Goal: Transaction & Acquisition: Purchase product/service

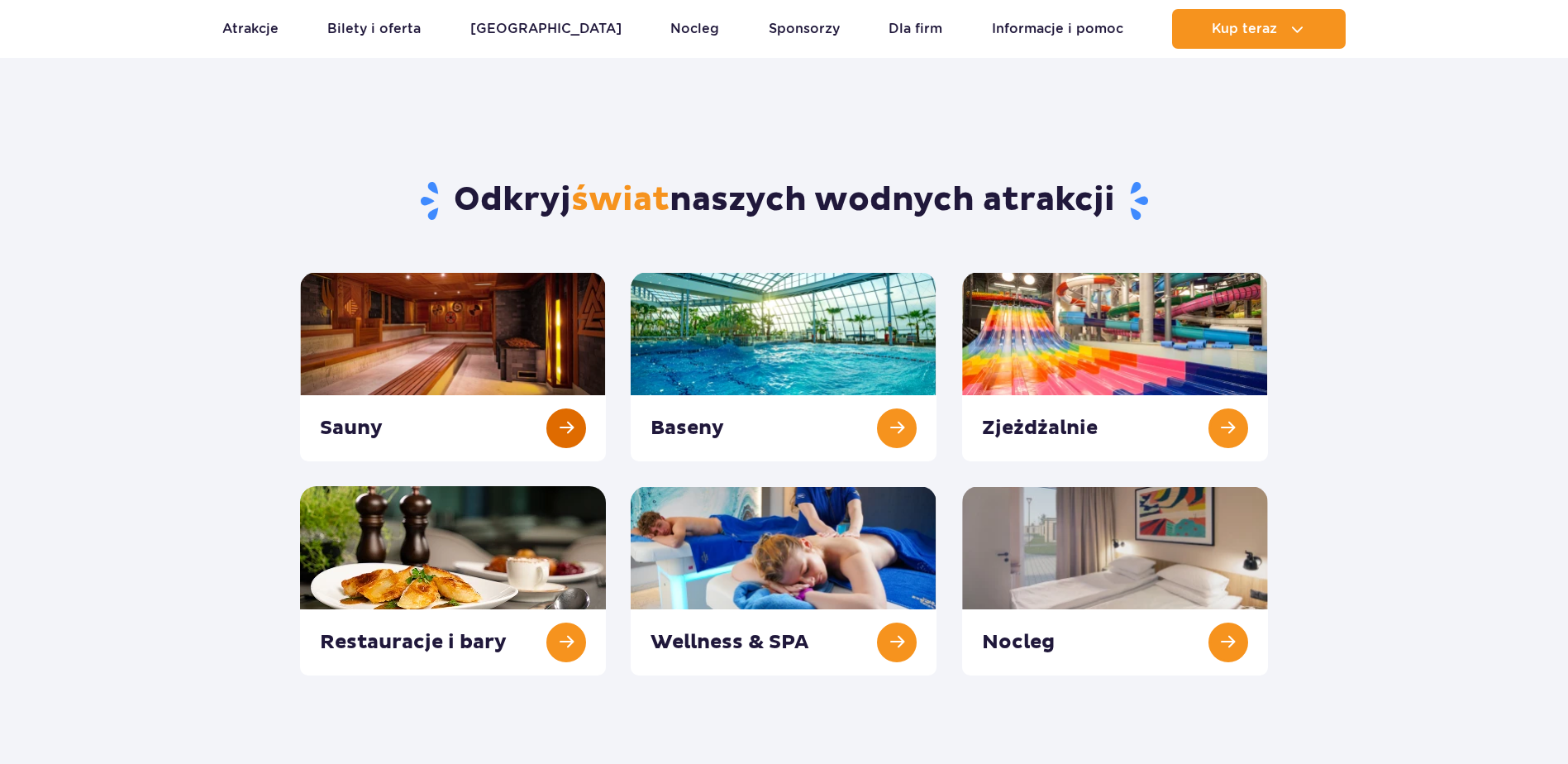
scroll to position [165, 0]
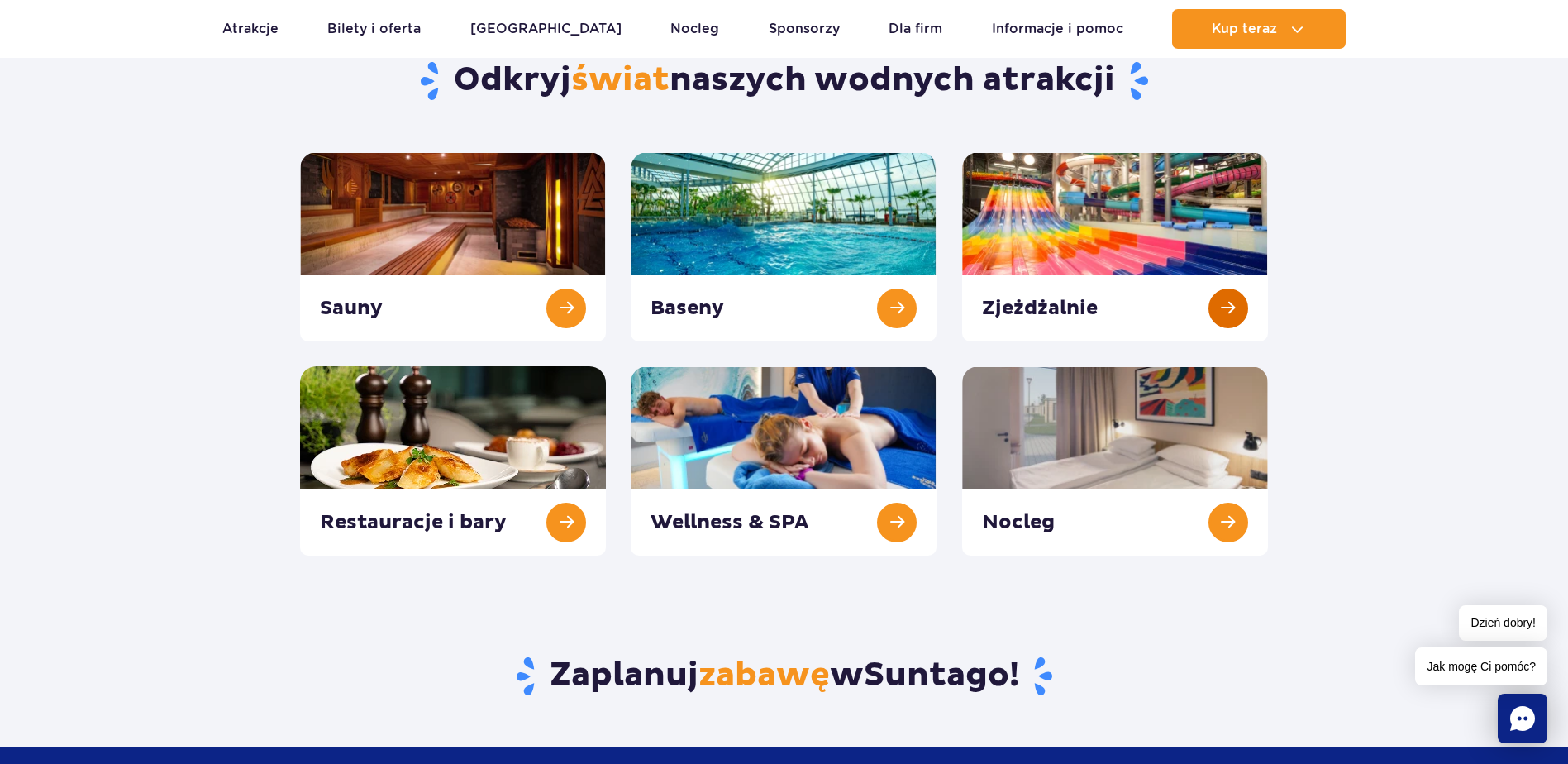
click at [1178, 222] on link at bounding box center [1115, 246] width 306 height 189
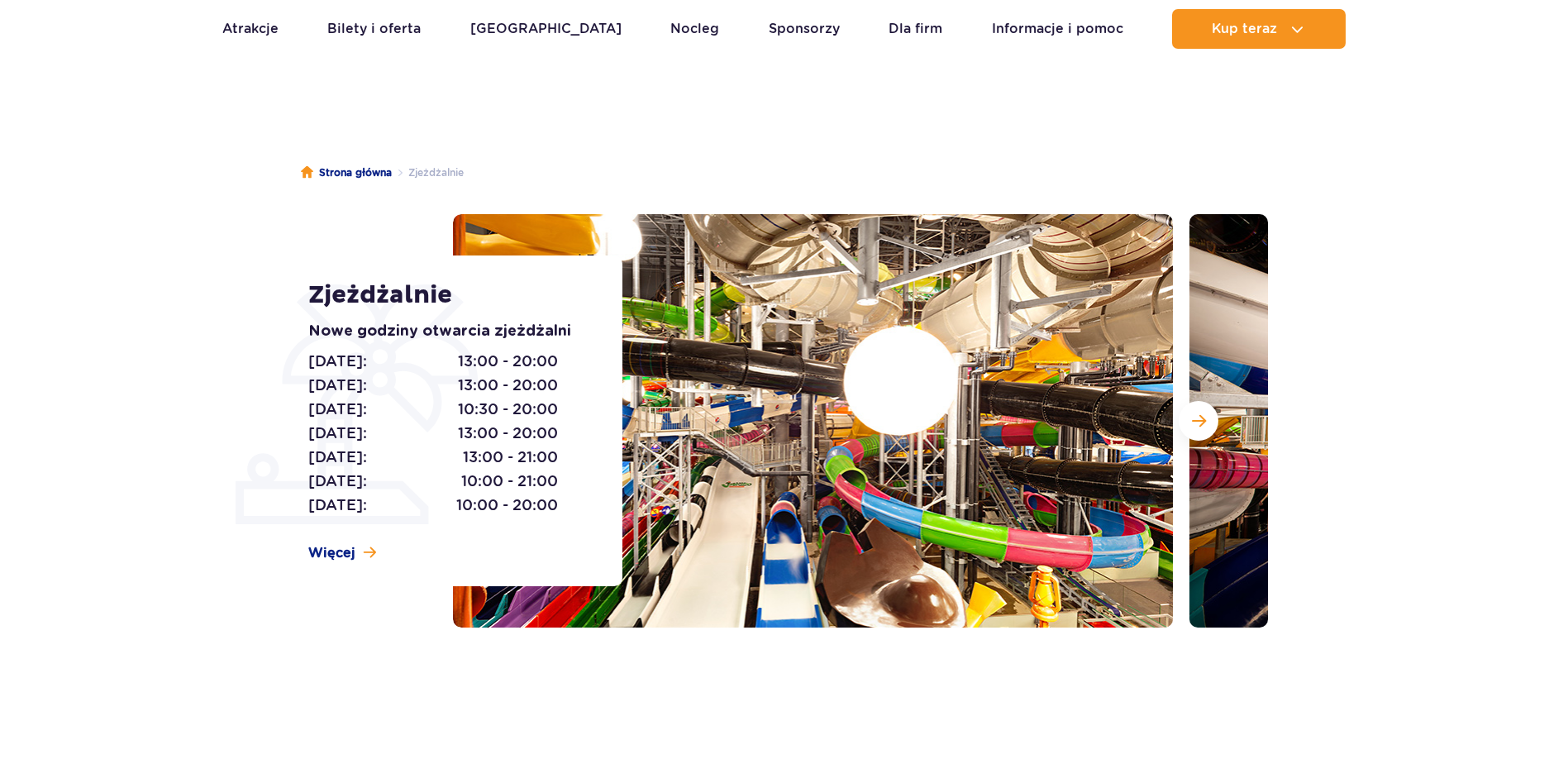
scroll to position [83, 0]
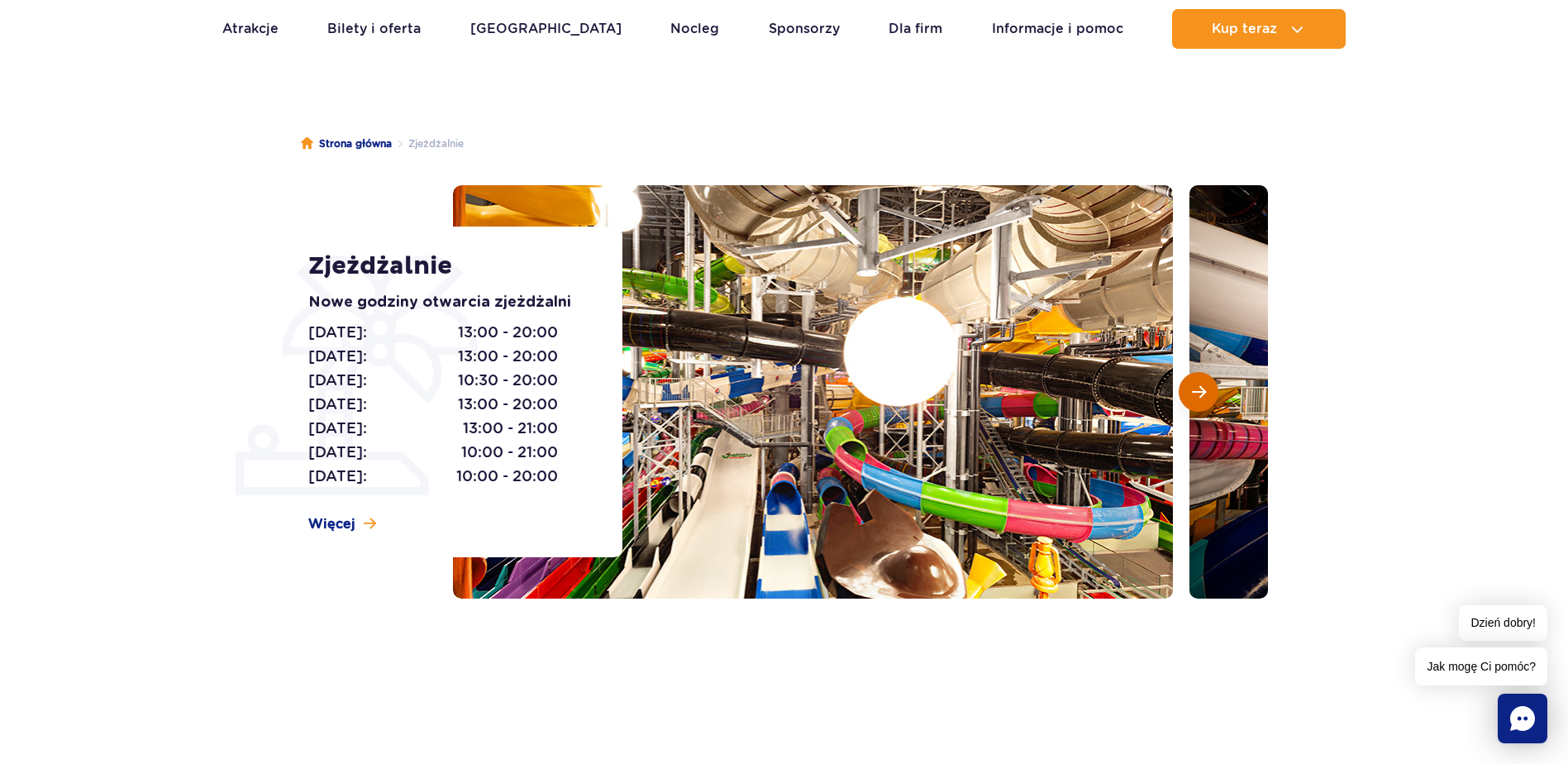
click at [1204, 396] on span "Następny slajd" at bounding box center [1198, 392] width 14 height 15
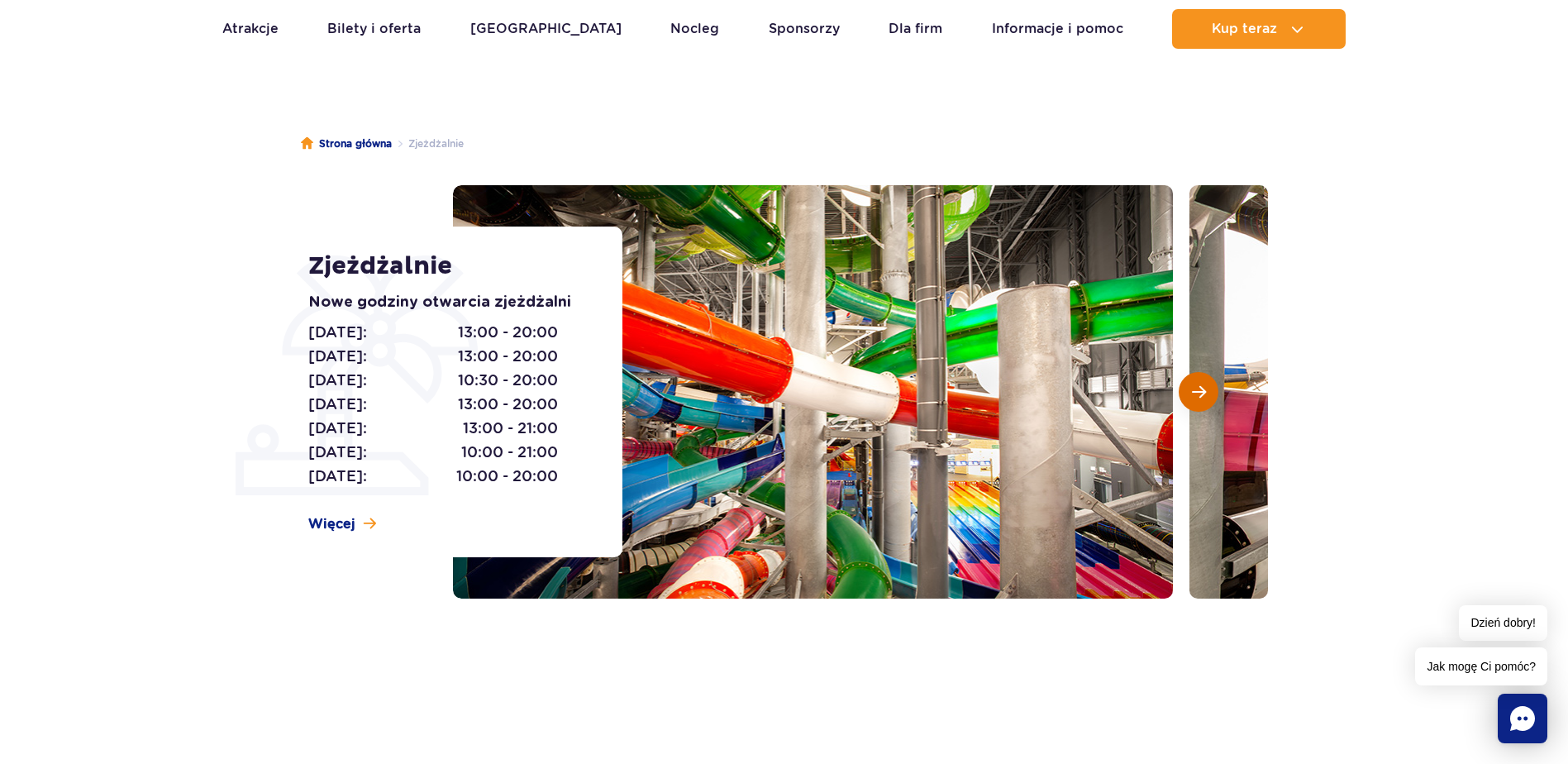
click at [1203, 390] on span "Następny slajd" at bounding box center [1198, 392] width 14 height 15
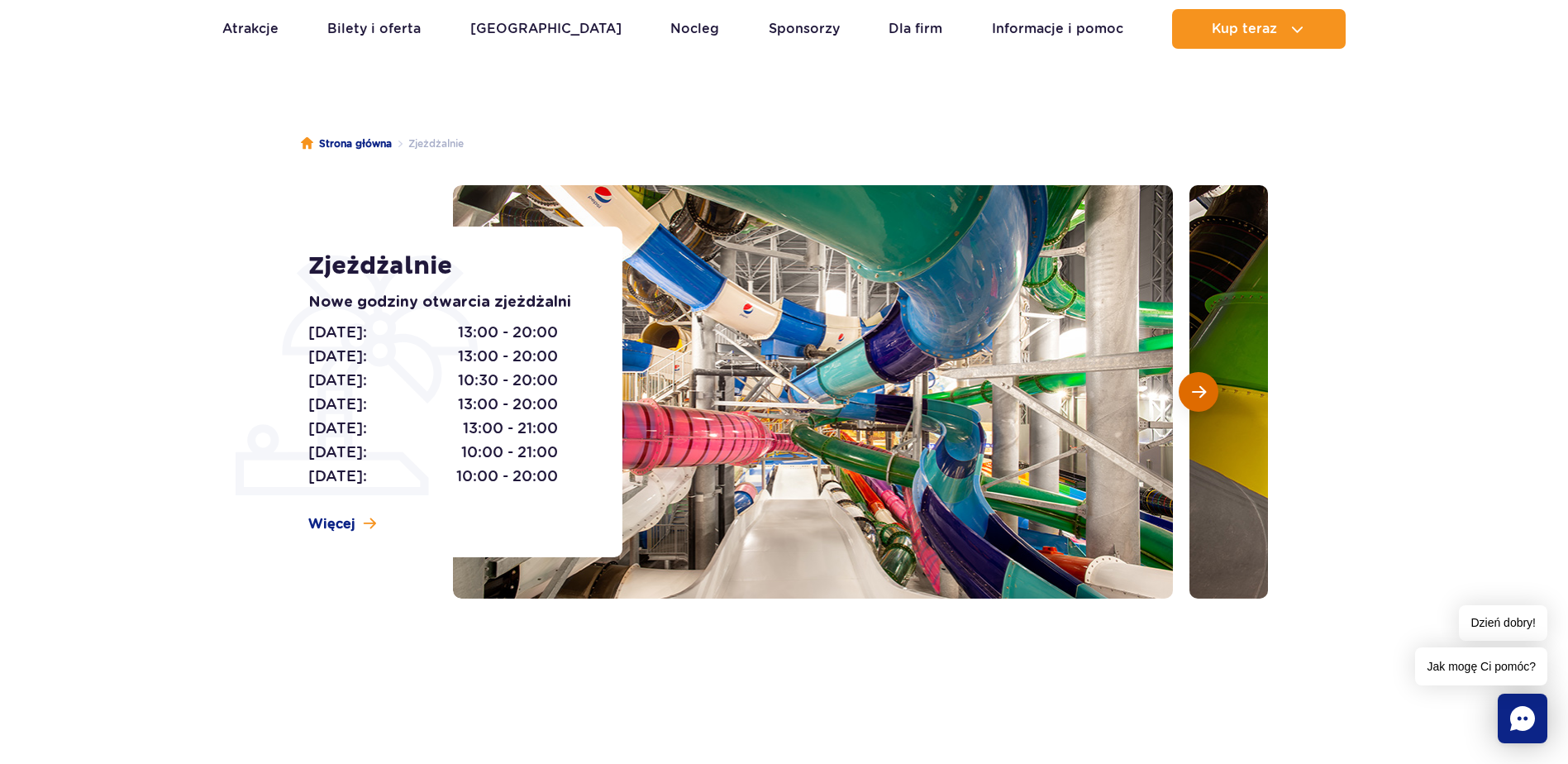
click at [1203, 390] on span "Następny slajd" at bounding box center [1198, 392] width 14 height 15
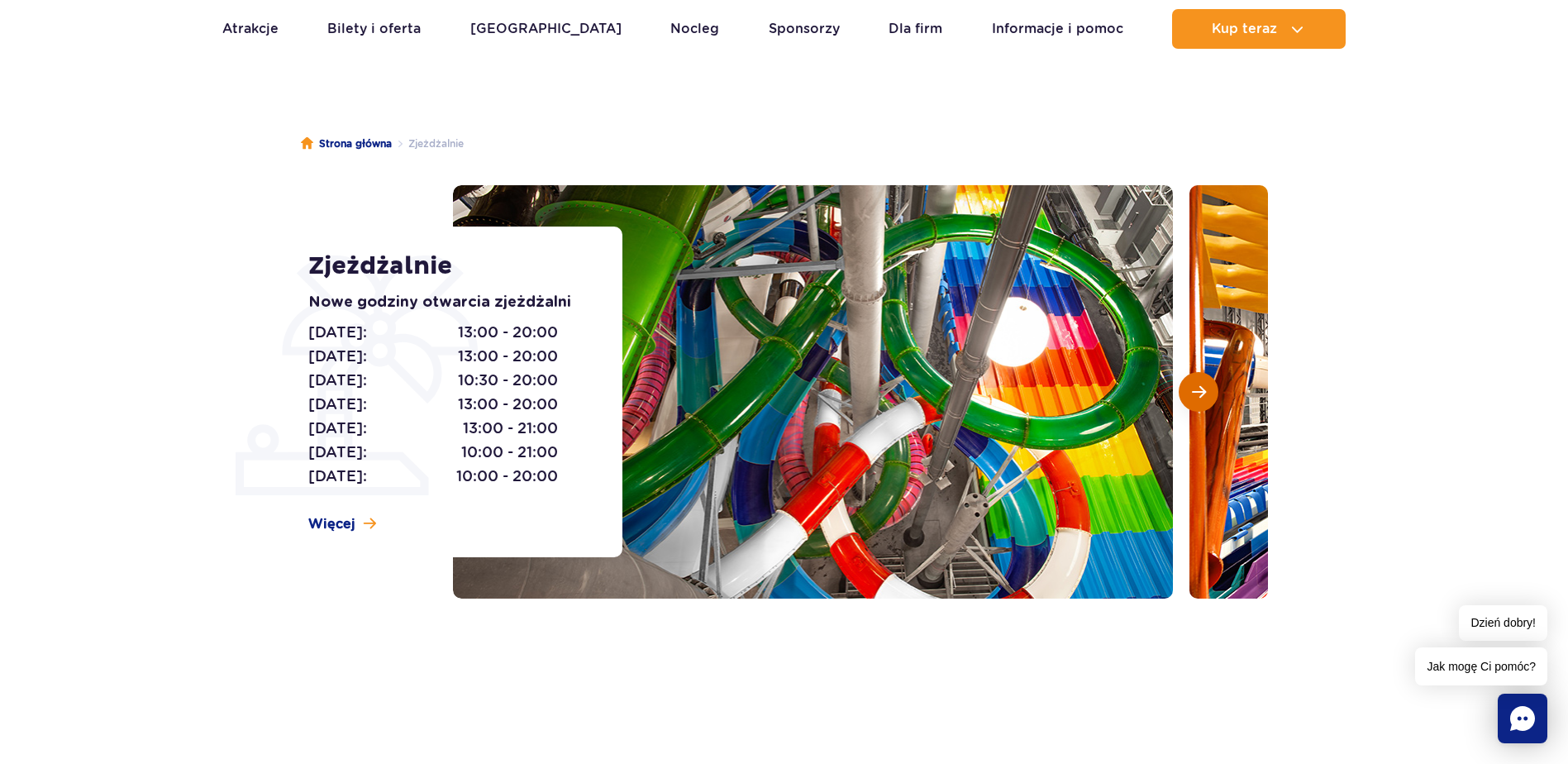
click at [1203, 390] on span "Następny slajd" at bounding box center [1198, 392] width 14 height 15
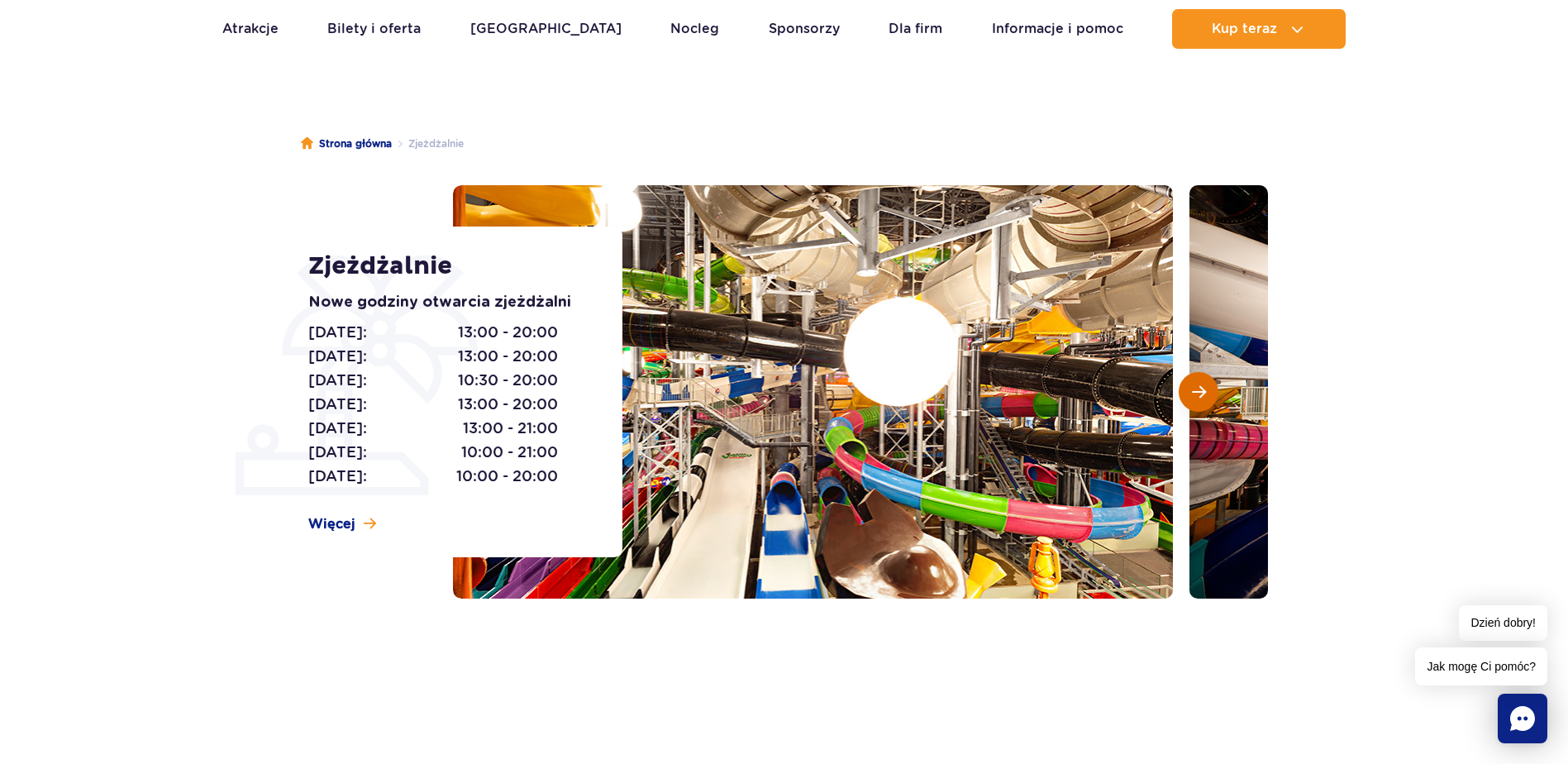
click at [1196, 394] on span "Następny slajd" at bounding box center [1198, 392] width 14 height 15
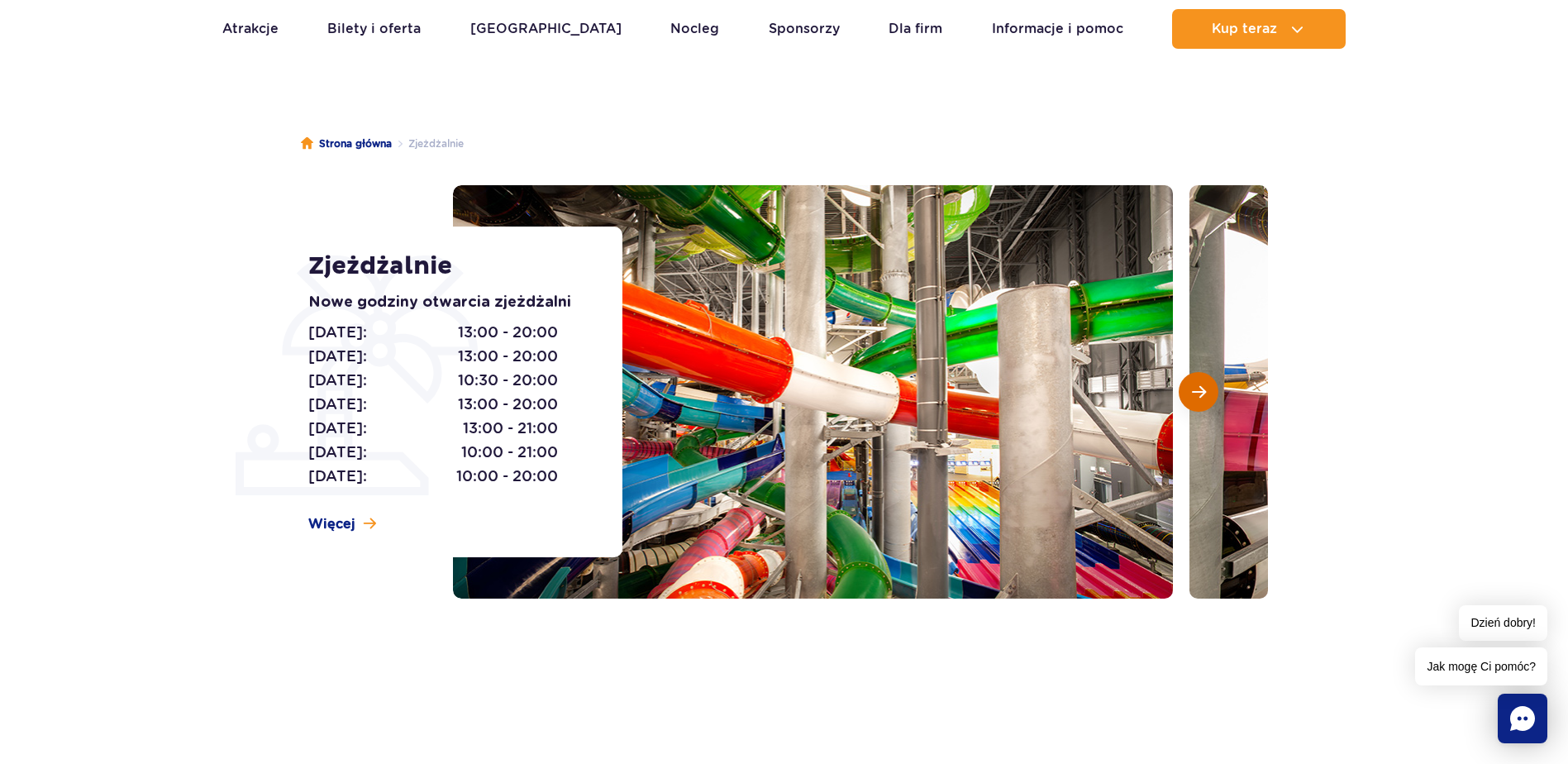
click at [1197, 392] on span "Następny slajd" at bounding box center [1198, 392] width 14 height 15
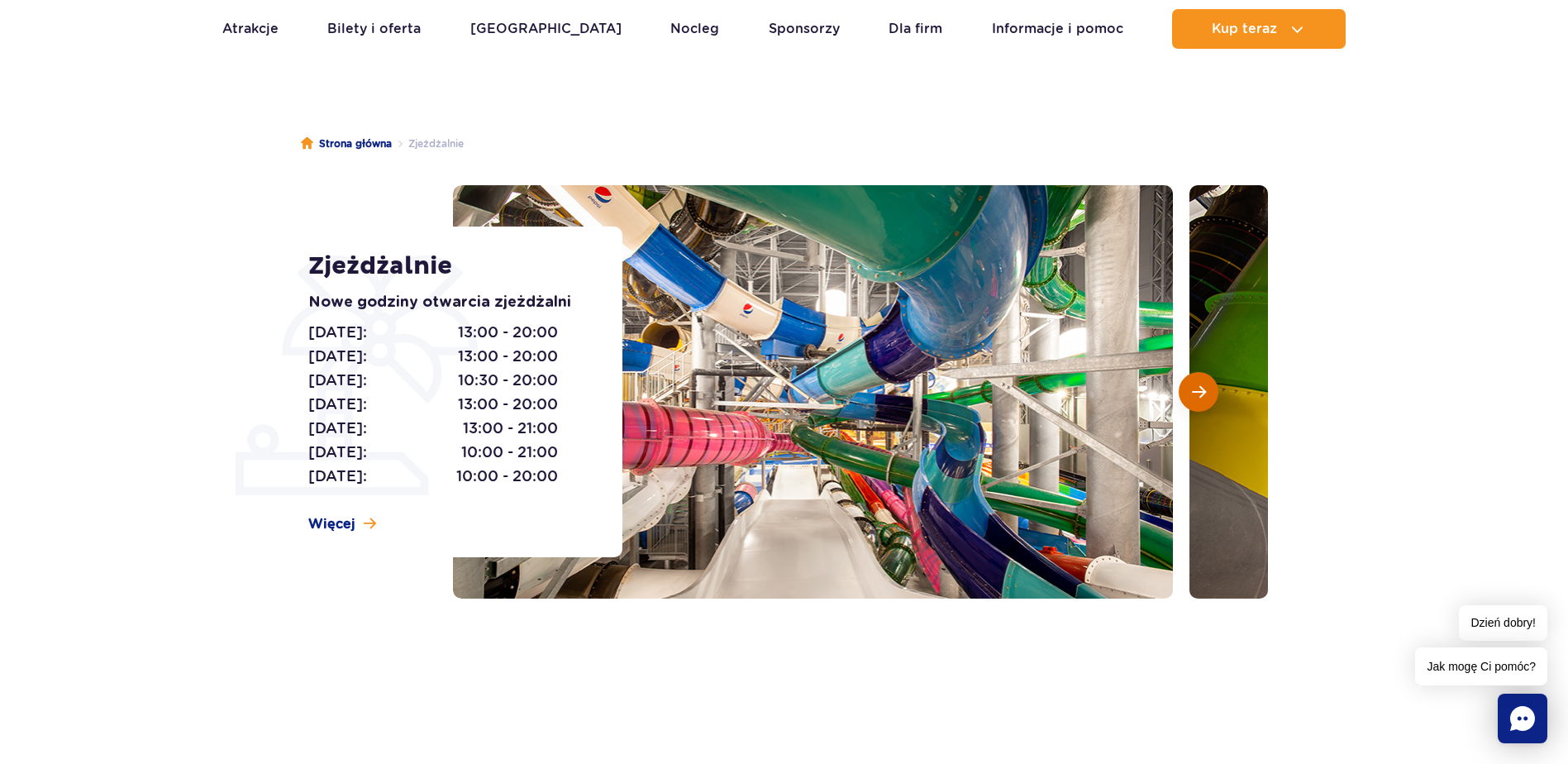
click at [1197, 392] on span "Następny slajd" at bounding box center [1198, 392] width 14 height 15
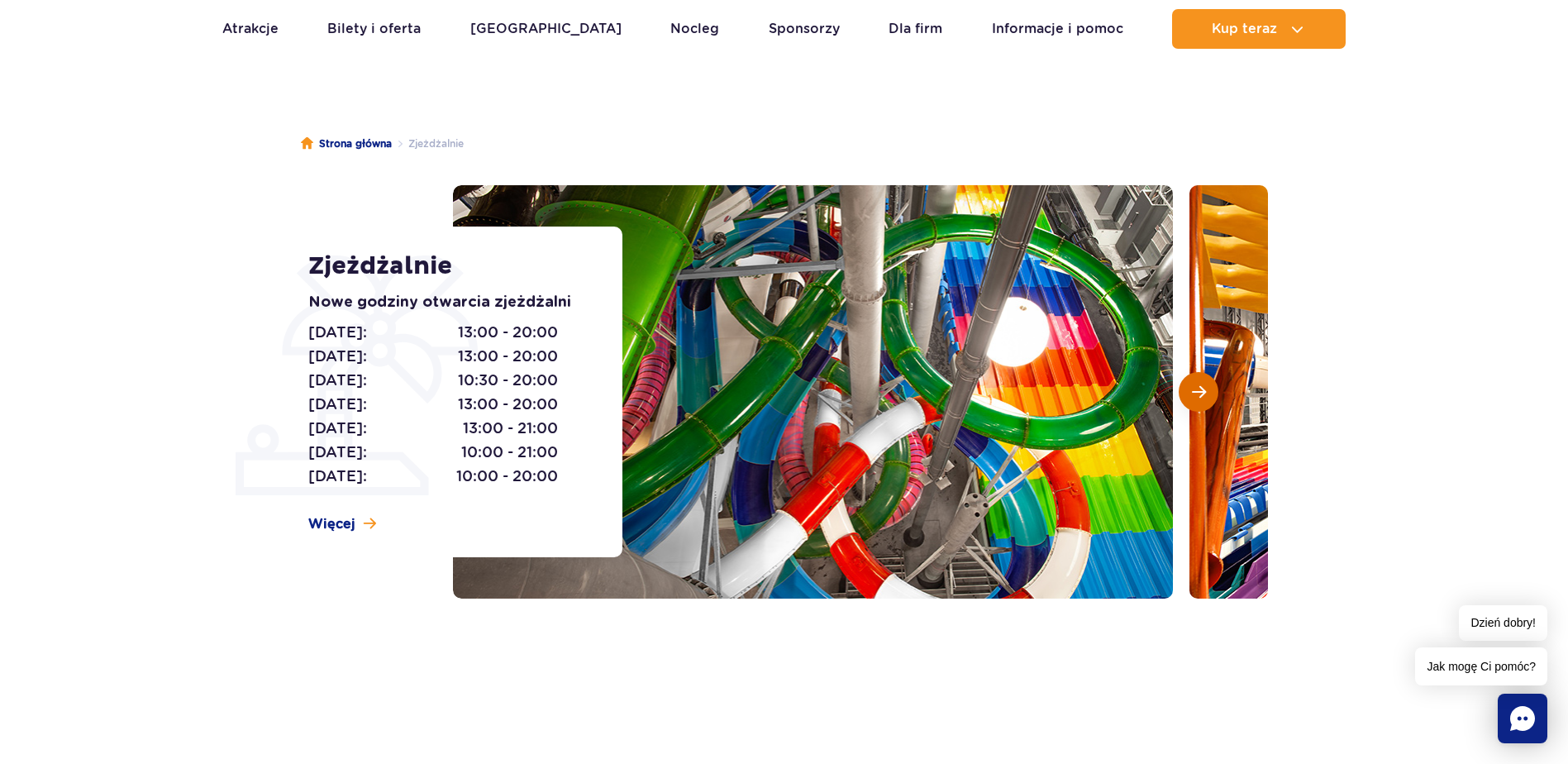
click at [1197, 391] on span "Następny slajd" at bounding box center [1198, 392] width 14 height 15
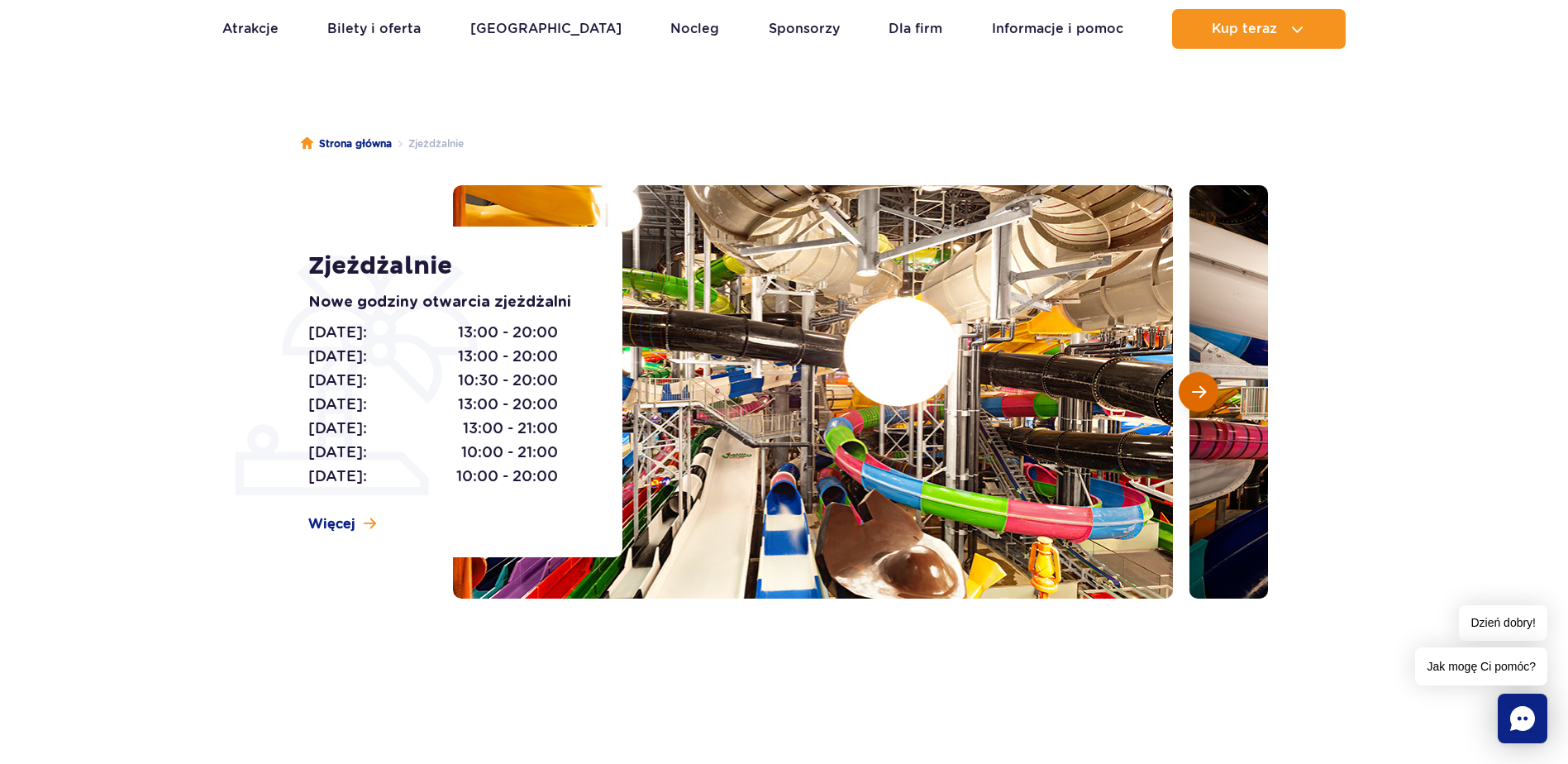
click at [1207, 393] on button "Następny slajd" at bounding box center [1198, 391] width 40 height 40
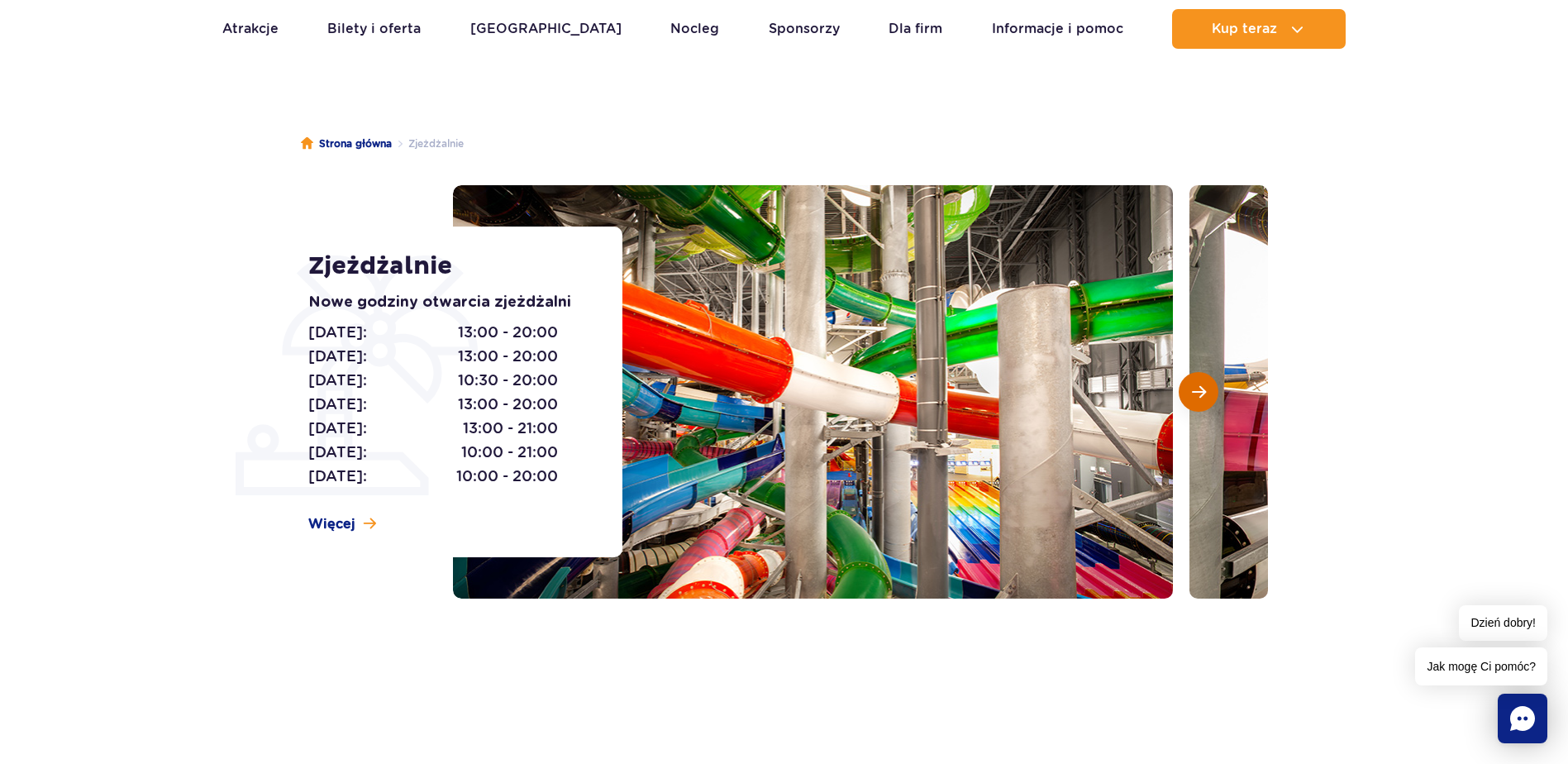
click at [1207, 396] on button "Następny slajd" at bounding box center [1198, 391] width 40 height 40
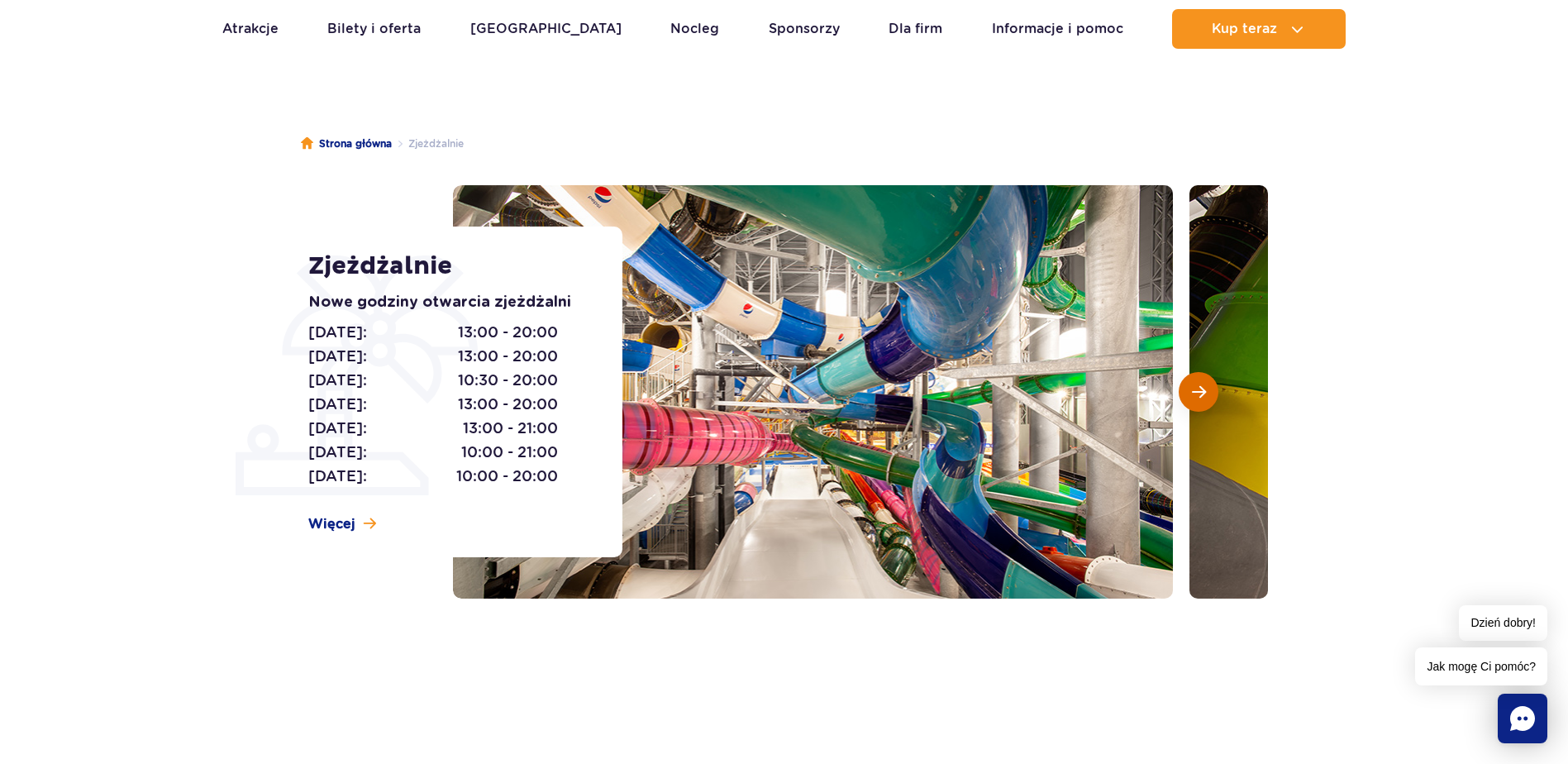
click at [1195, 394] on span "Następny slajd" at bounding box center [1198, 392] width 14 height 15
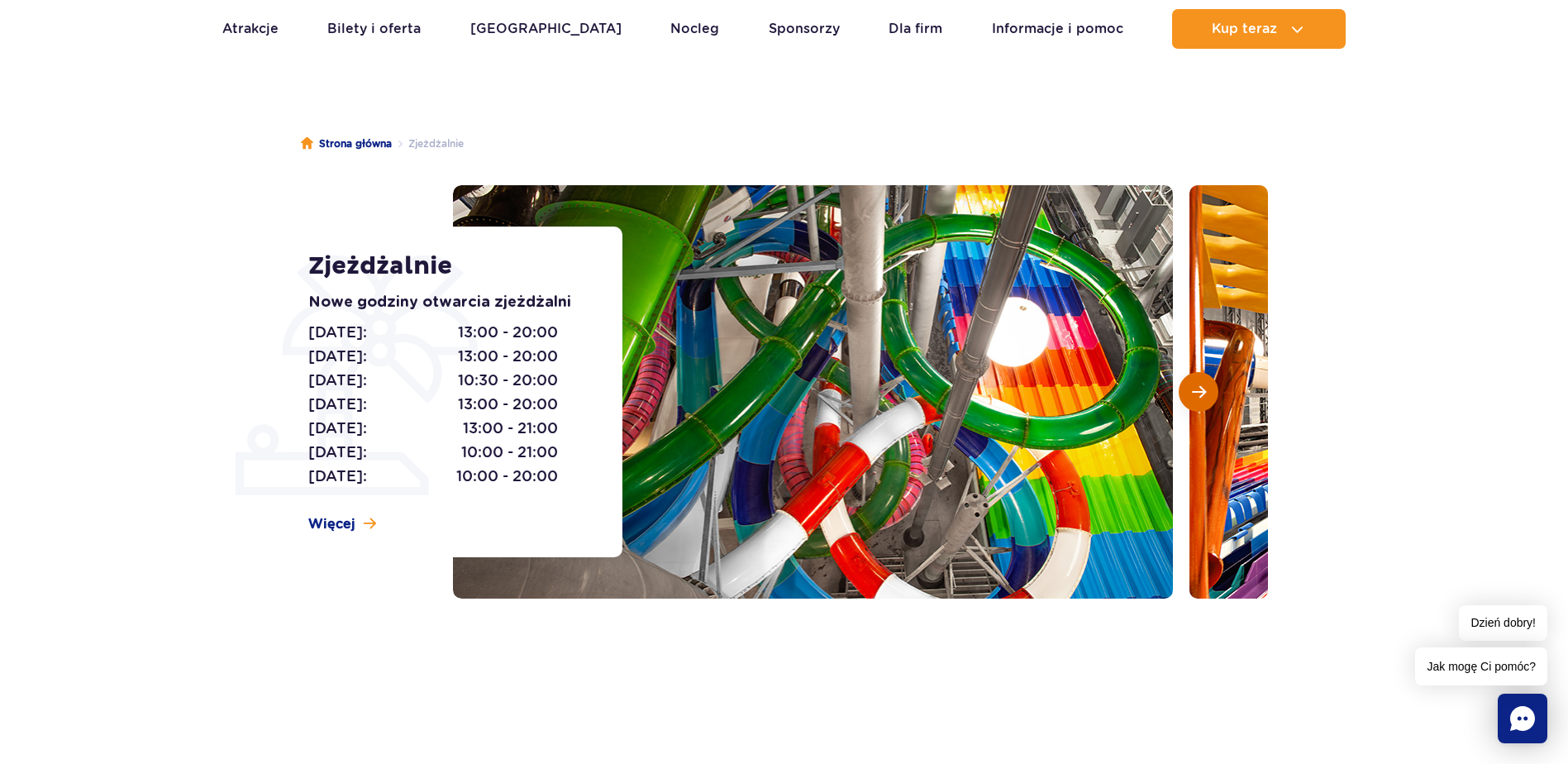
click at [1195, 394] on span "Następny slajd" at bounding box center [1198, 392] width 14 height 15
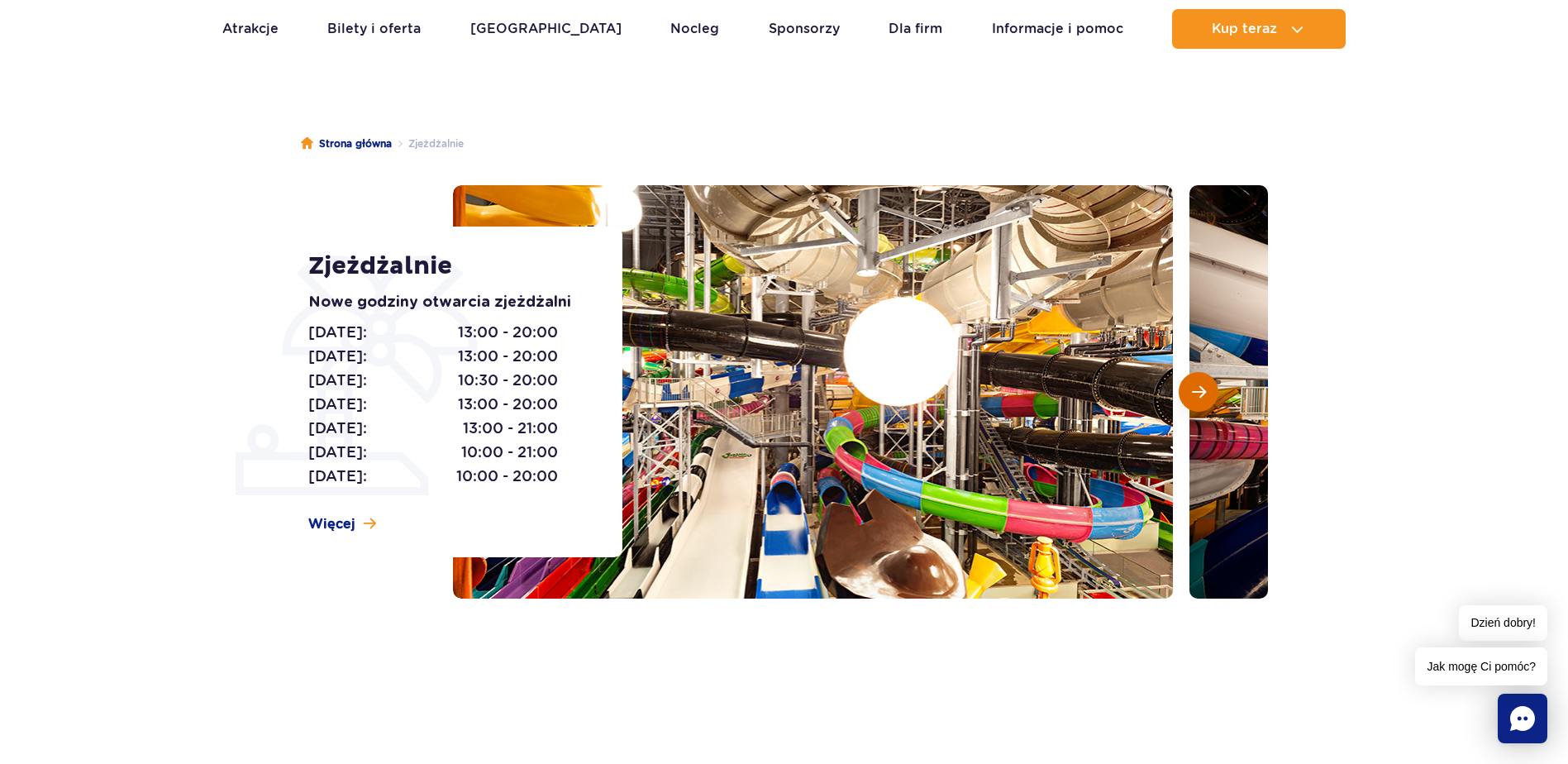
click at [1199, 393] on span "Następny slajd" at bounding box center [1198, 392] width 14 height 15
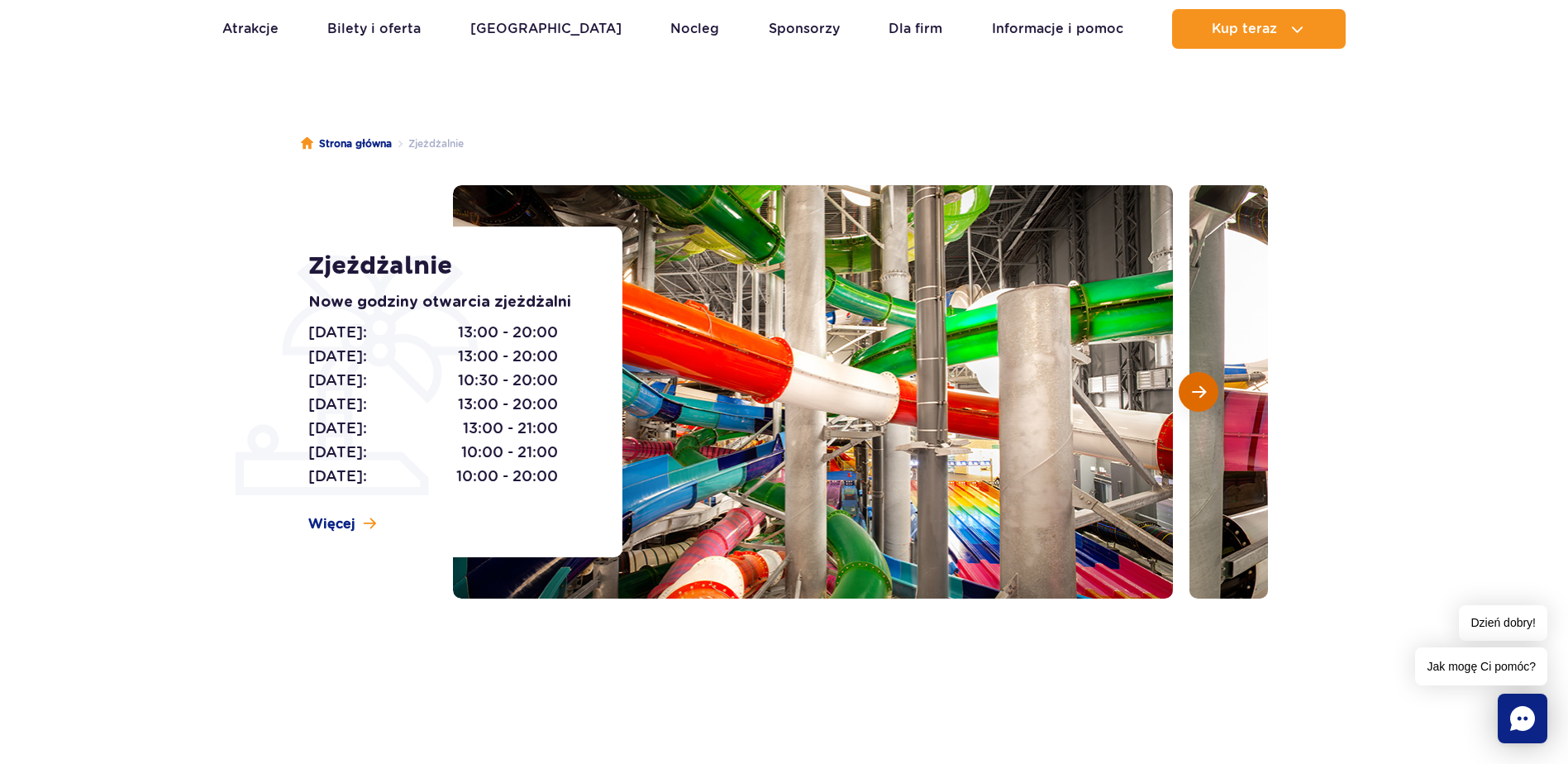
click at [1192, 390] on span "Następny slajd" at bounding box center [1198, 392] width 14 height 15
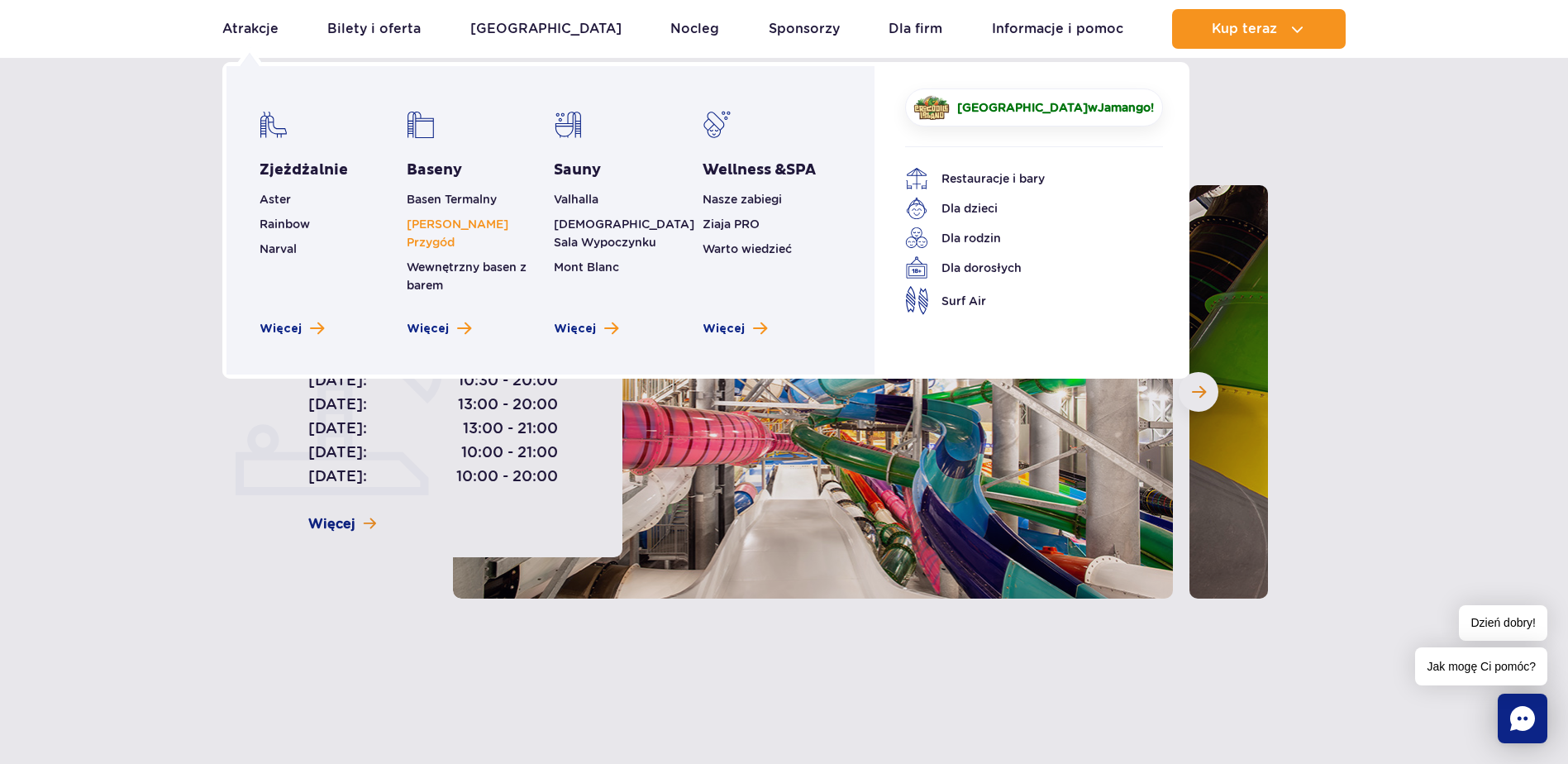
click at [483, 224] on link "[PERSON_NAME] Przygód" at bounding box center [457, 233] width 102 height 31
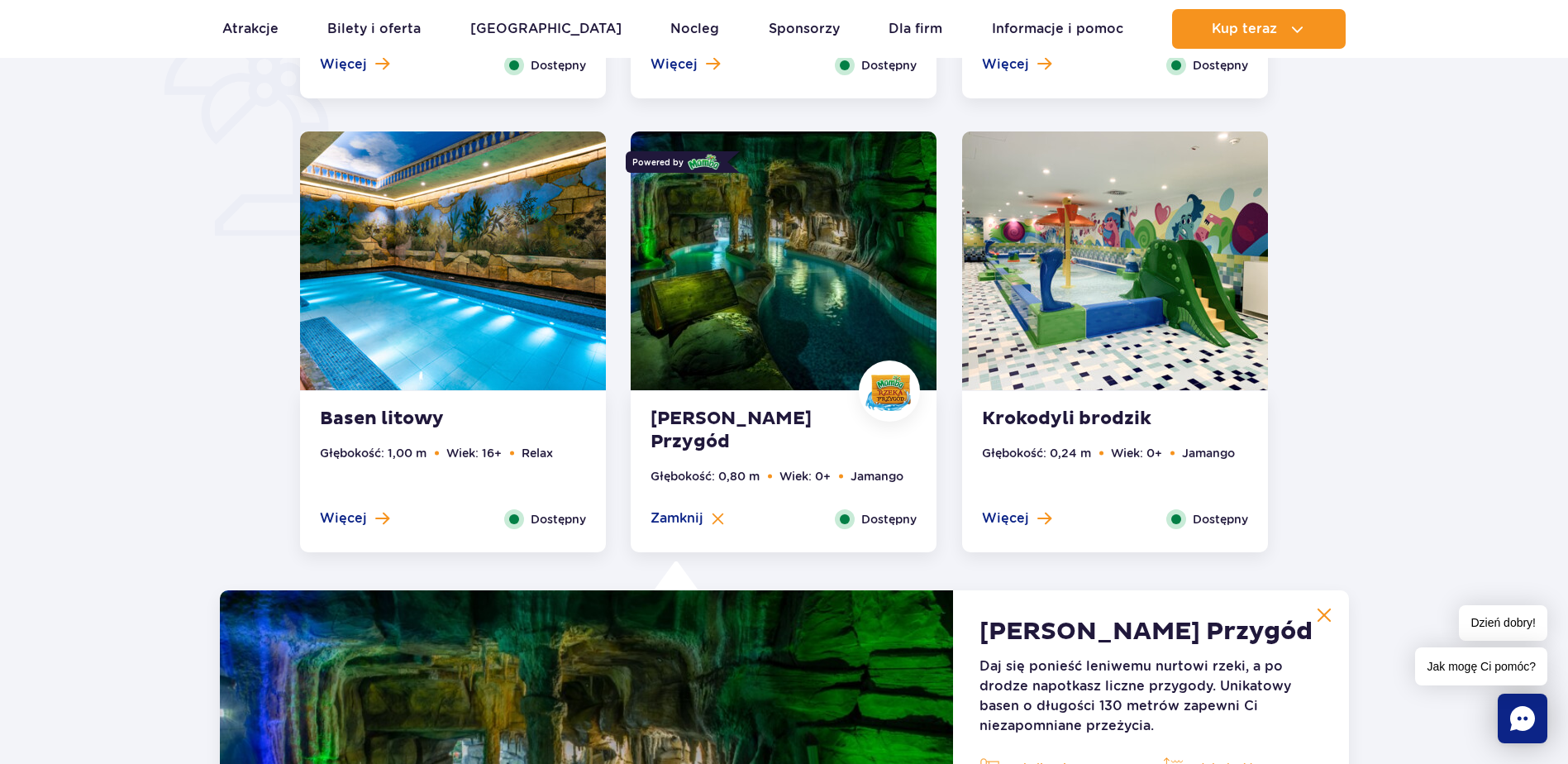
scroll to position [1343, 0]
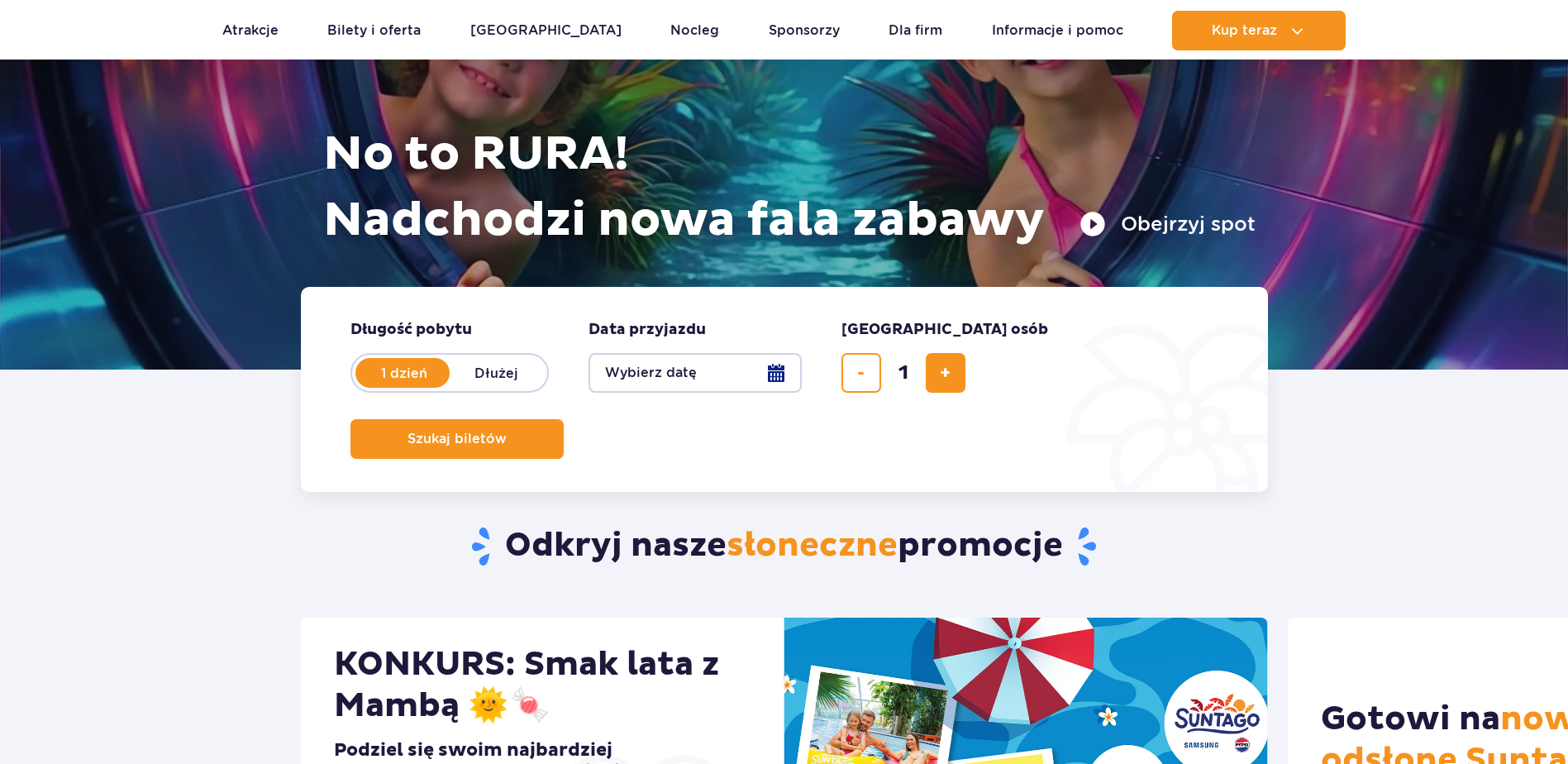
scroll to position [165, 0]
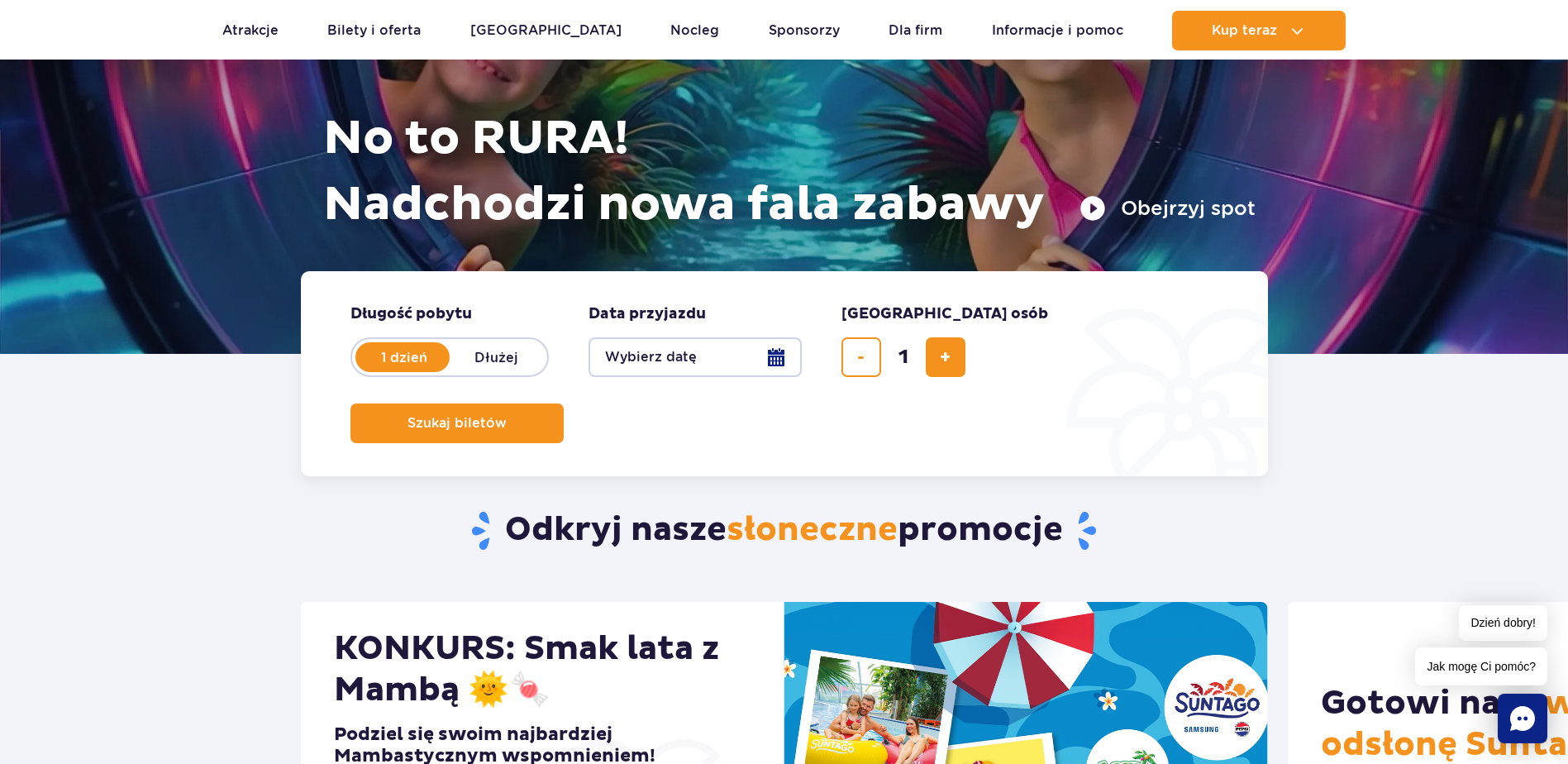
click at [681, 353] on button "Wybierz datę" at bounding box center [695, 357] width 213 height 40
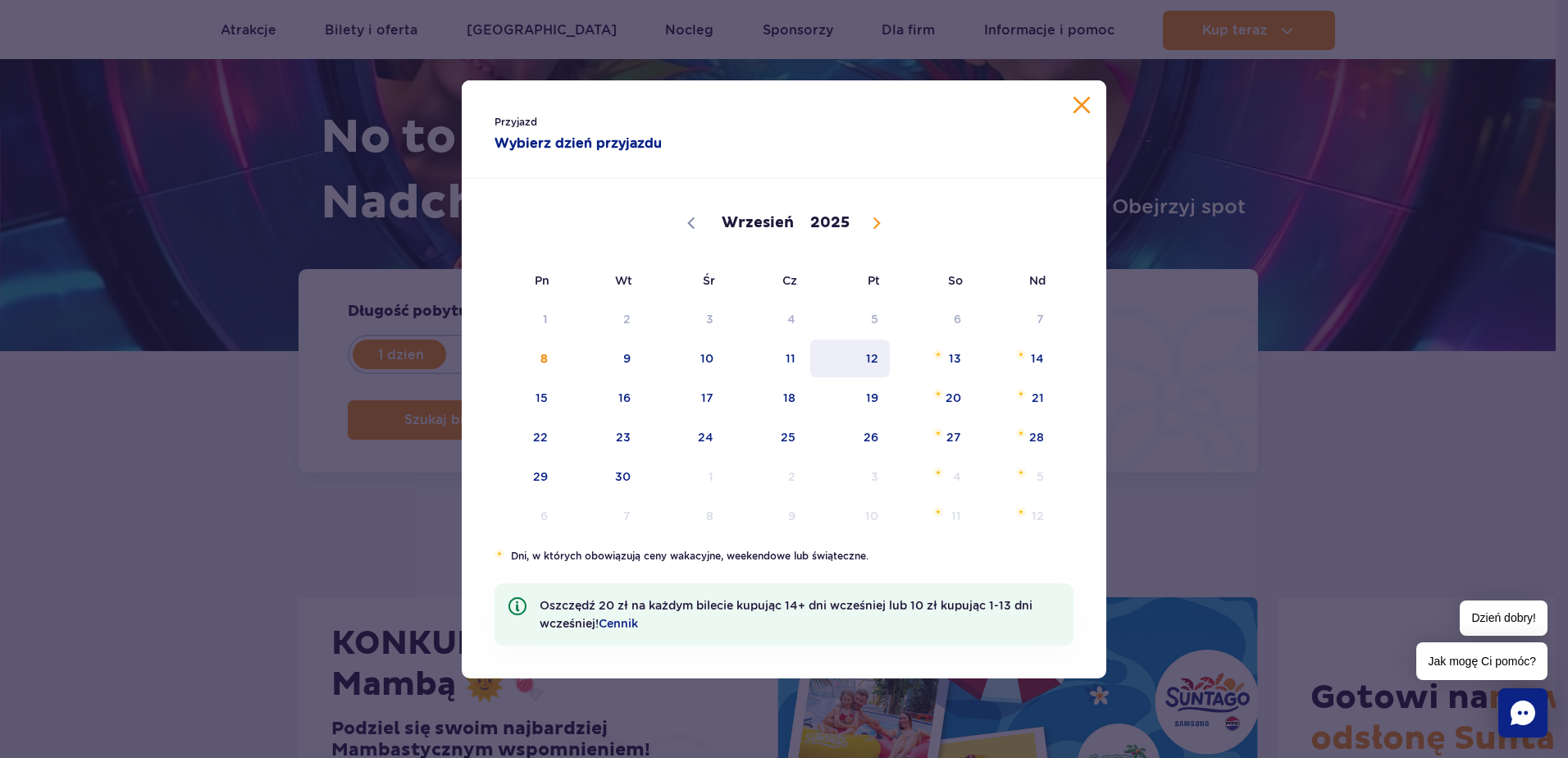
click at [854, 360] on span "12" at bounding box center [849, 358] width 83 height 37
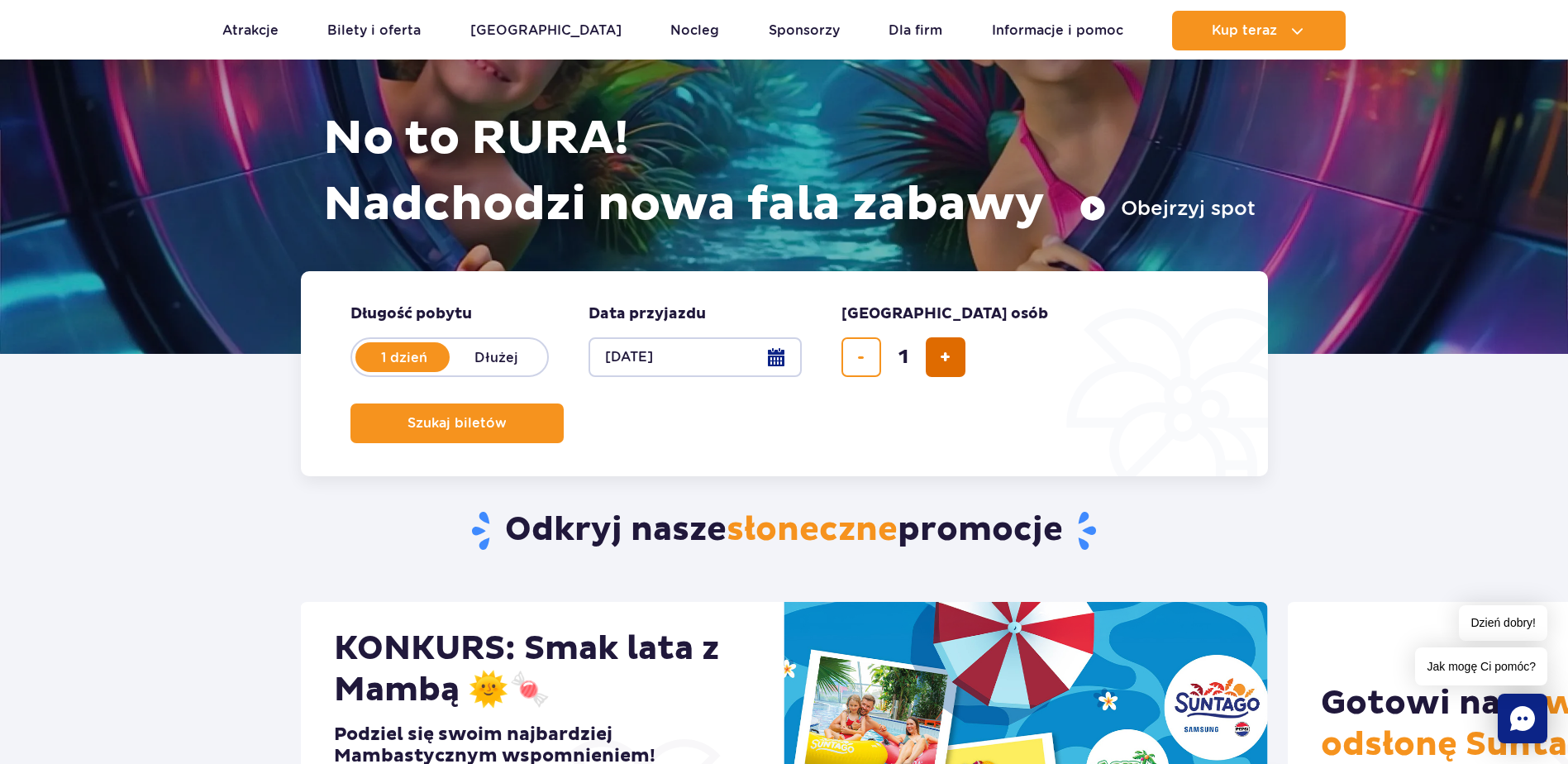
click at [940, 357] on span "dodaj bilet" at bounding box center [945, 357] width 11 height 0
click at [946, 357] on span "dodaj bilet" at bounding box center [945, 357] width 11 height 0
type input "4"
click at [500, 416] on span "Szukaj biletów" at bounding box center [451, 423] width 99 height 15
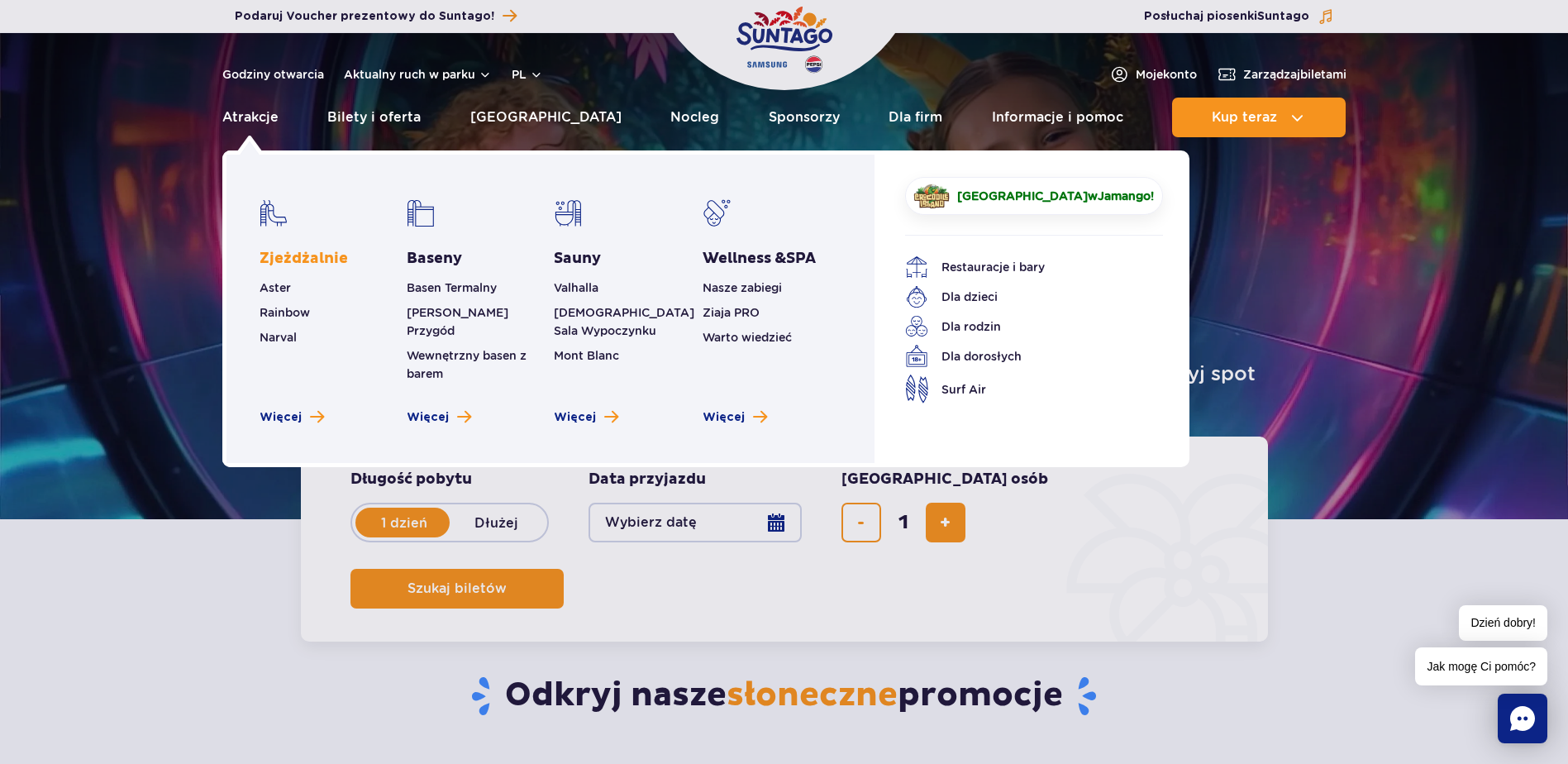
click at [280, 260] on link "Zjeżdżalnie" at bounding box center [303, 259] width 88 height 20
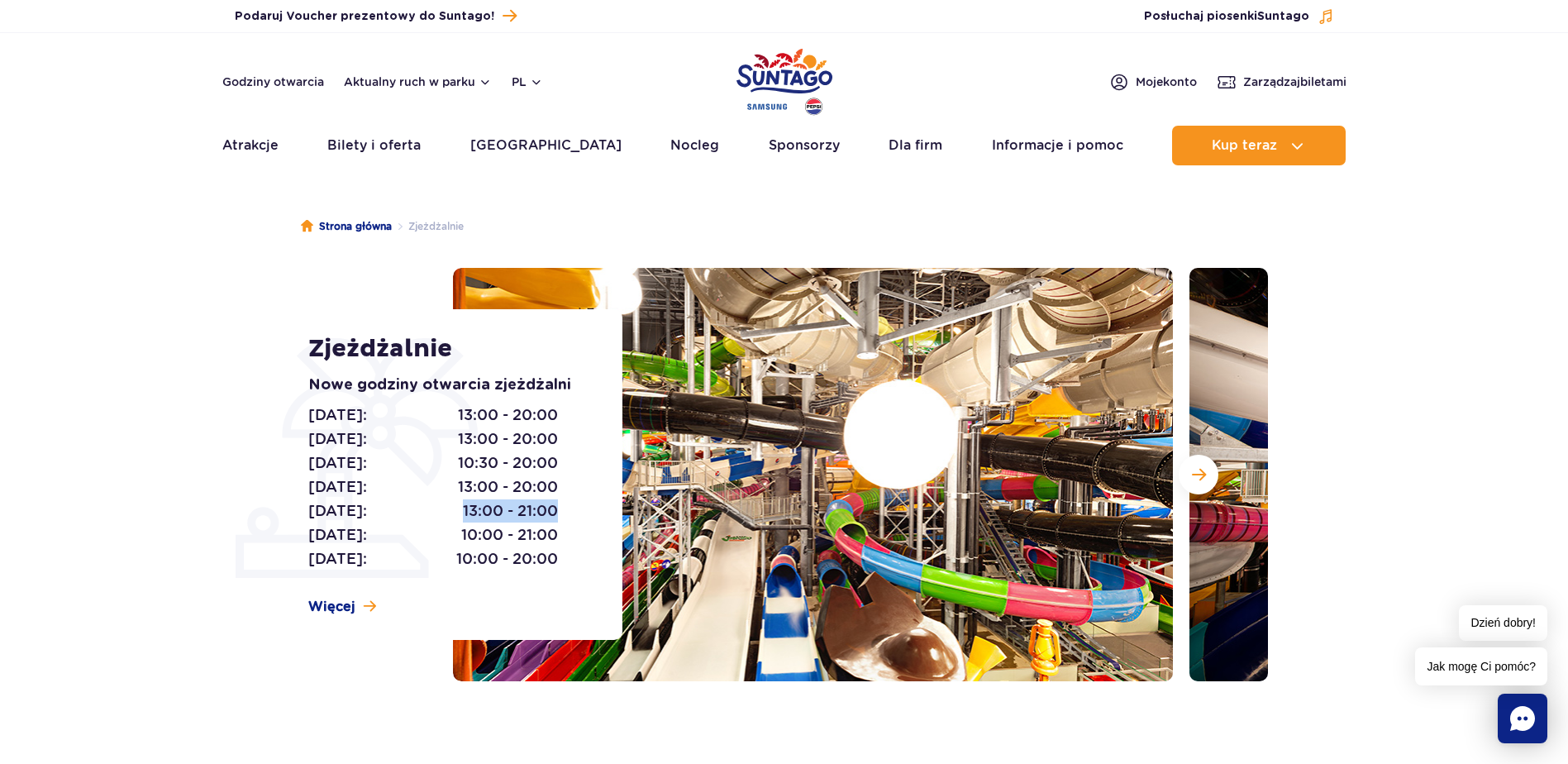
drag, startPoint x: 519, startPoint y: 510, endPoint x: 462, endPoint y: 506, distance: 57.1
click at [463, 506] on span "13:00 - 21:00" at bounding box center [509, 510] width 95 height 23
click at [338, 604] on span "Więcej" at bounding box center [331, 607] width 47 height 18
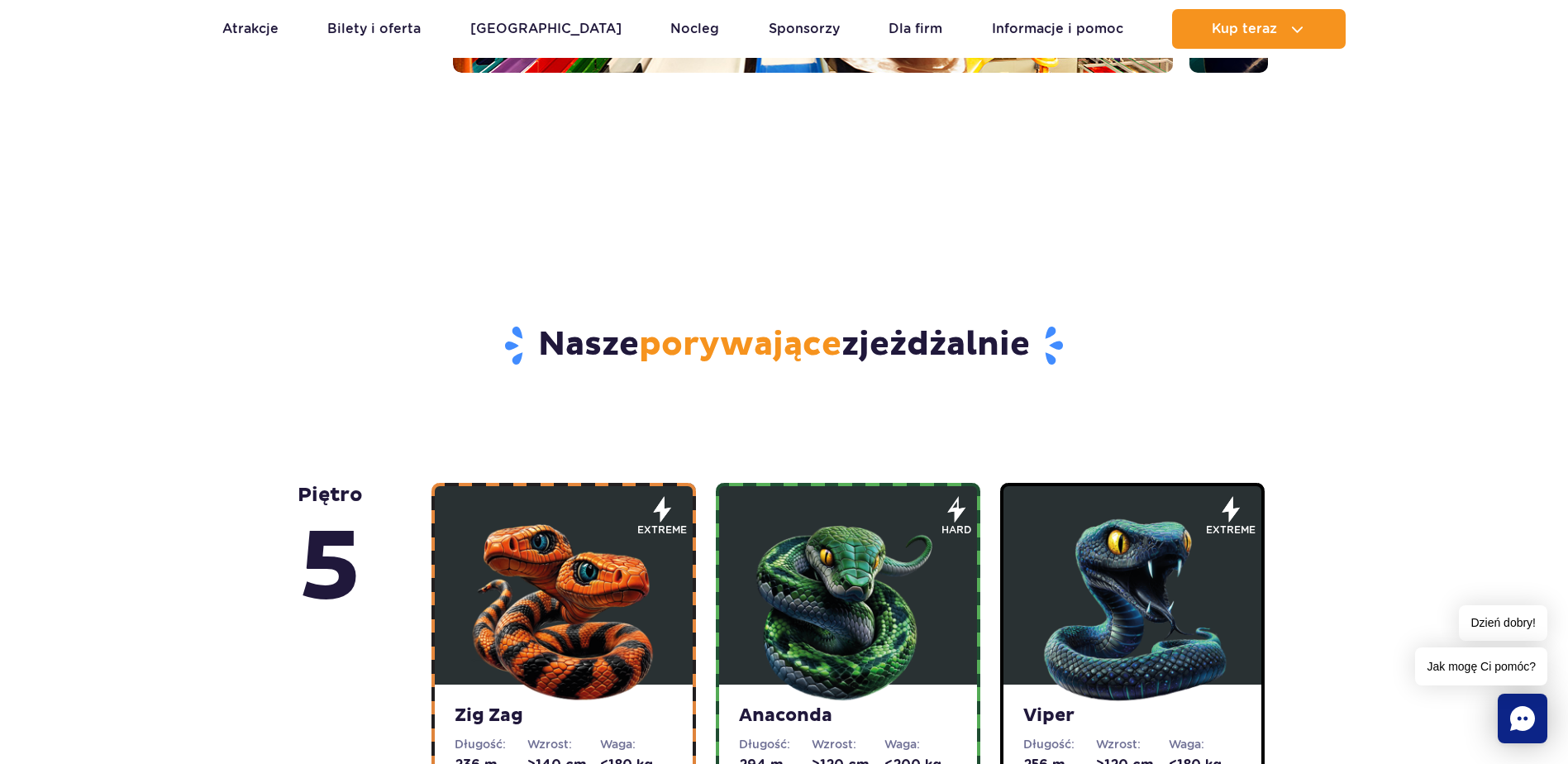
scroll to position [833, 0]
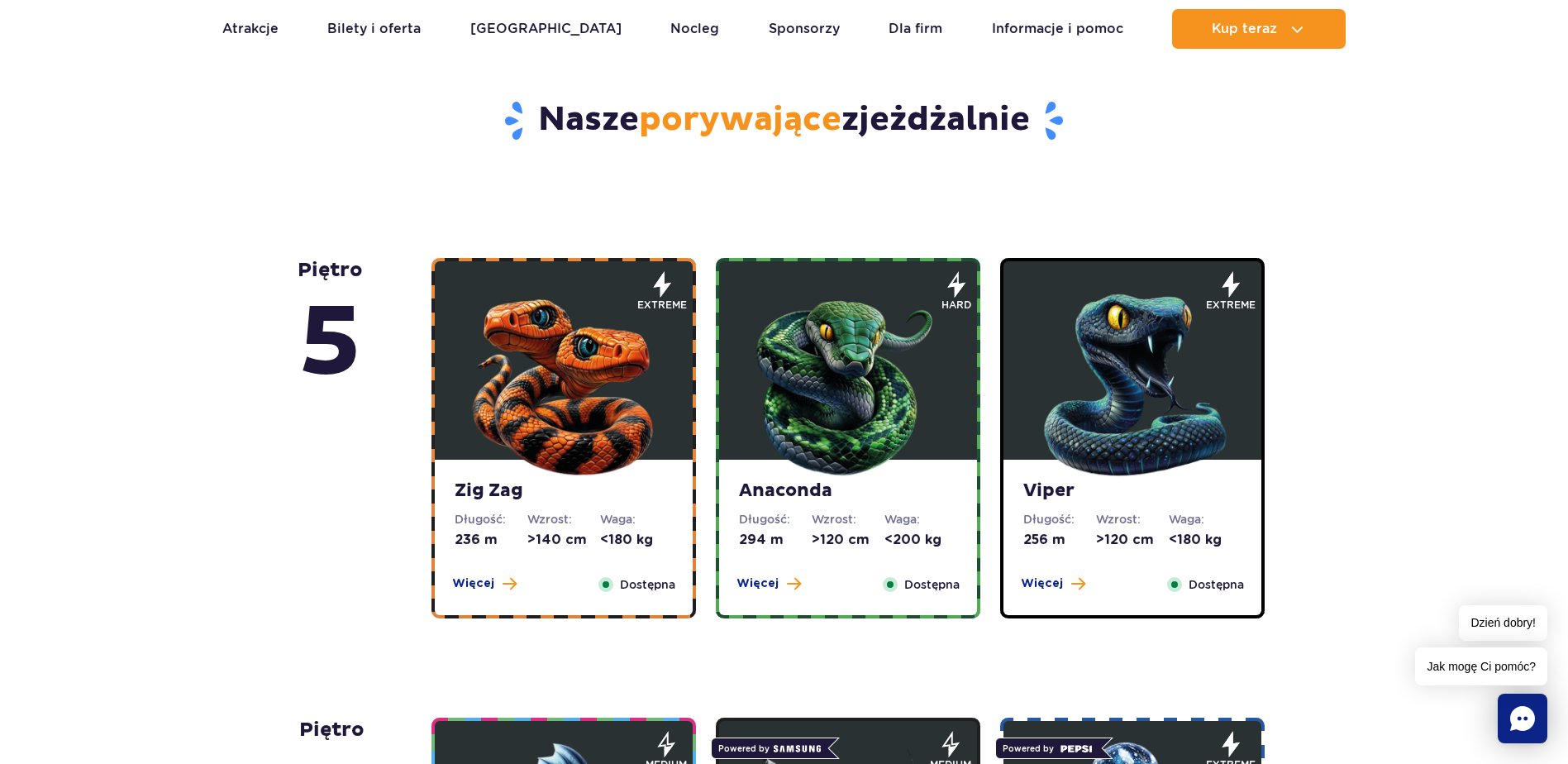
click at [1133, 438] on img at bounding box center [1133, 382] width 199 height 199
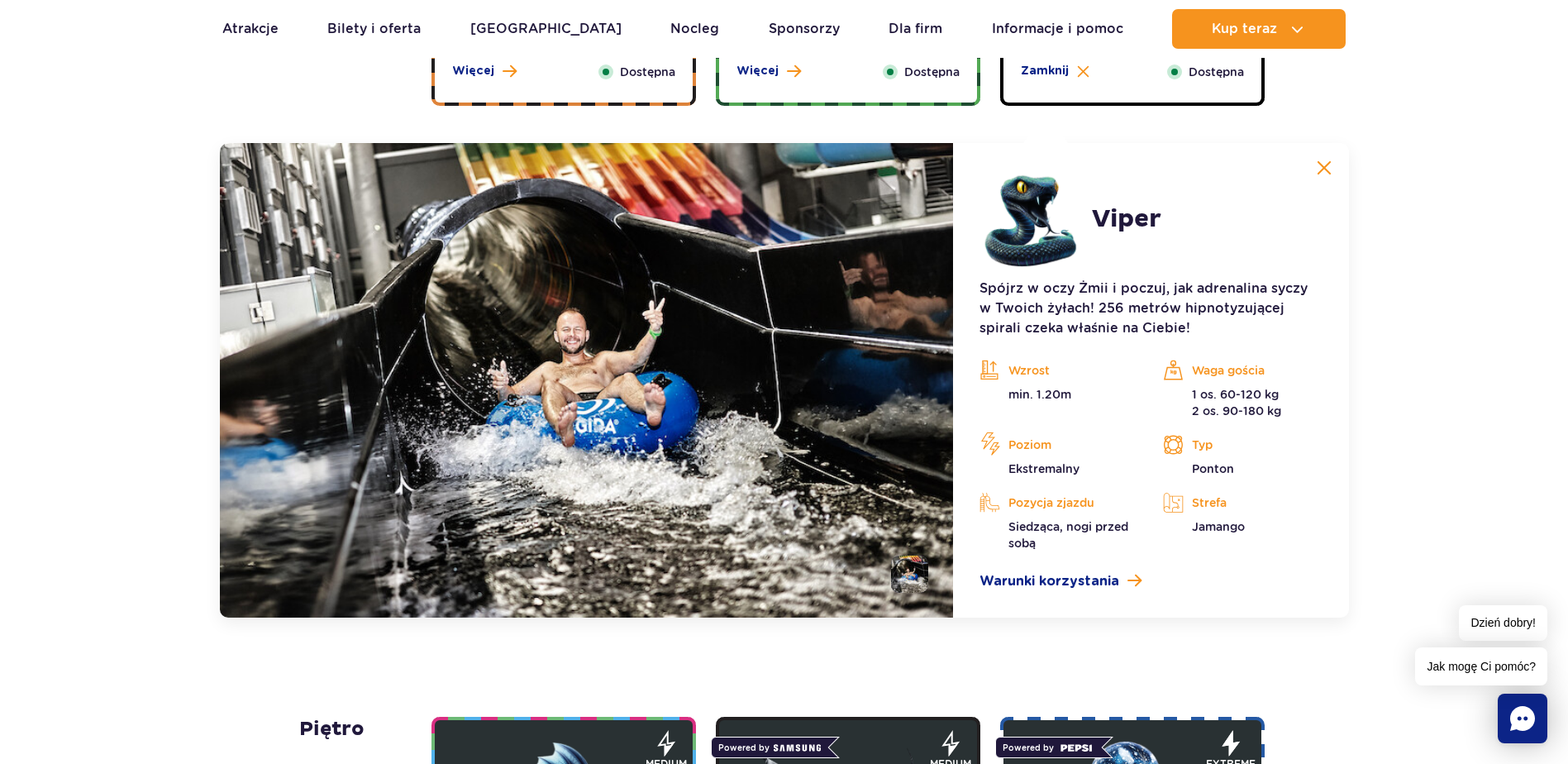
scroll to position [976, 0]
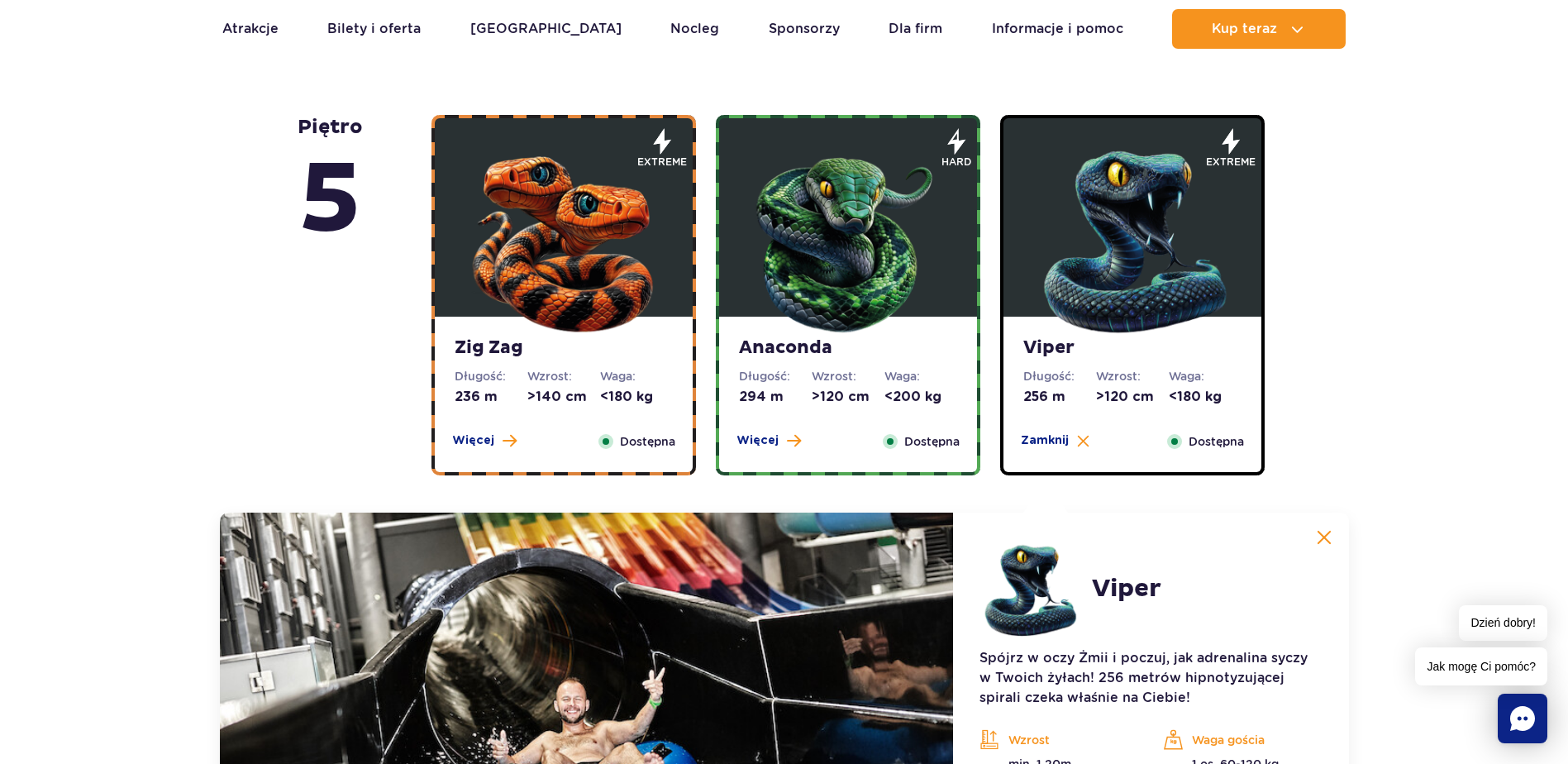
click at [569, 314] on img at bounding box center [564, 238] width 199 height 199
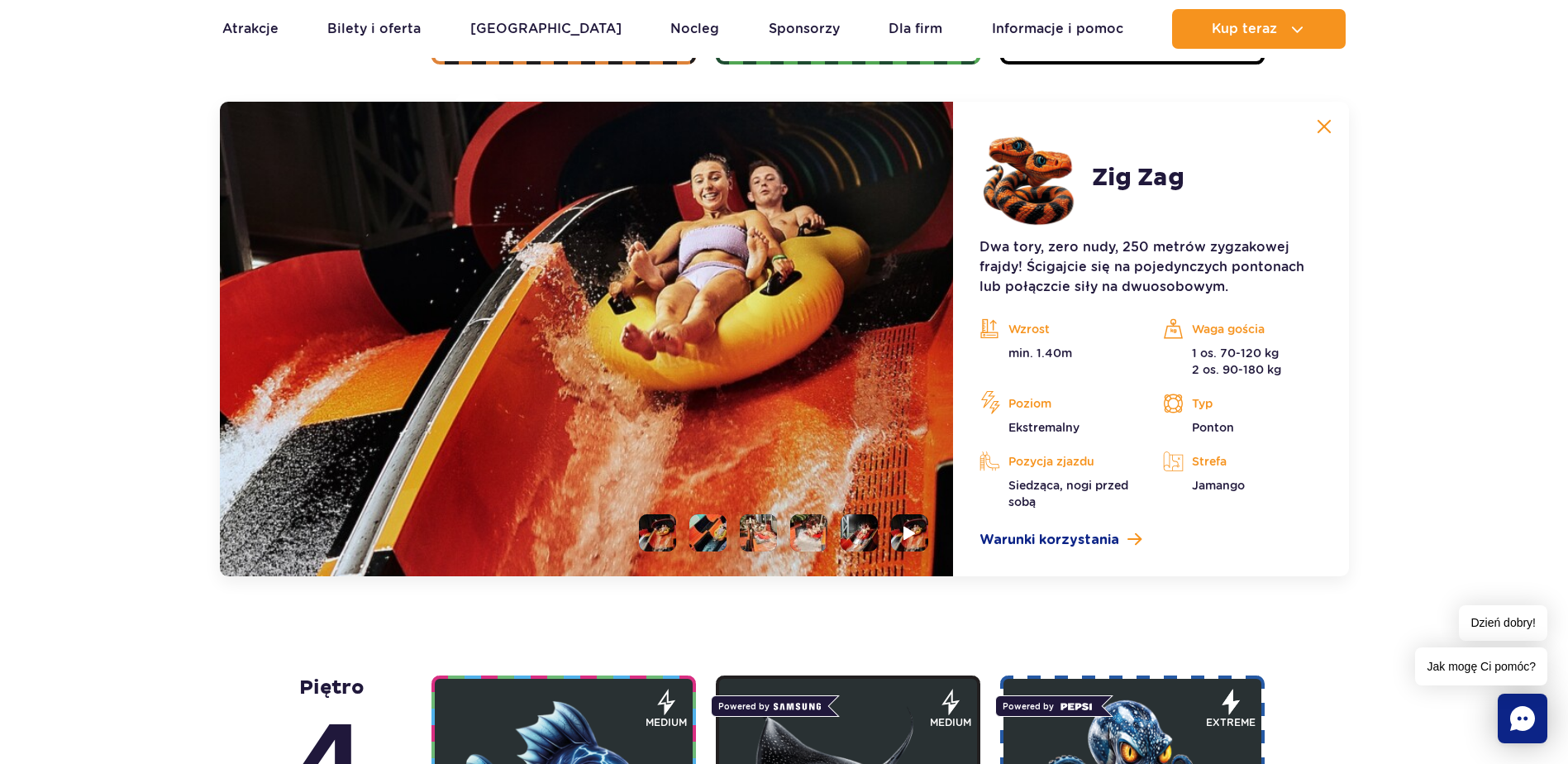
scroll to position [1389, 0]
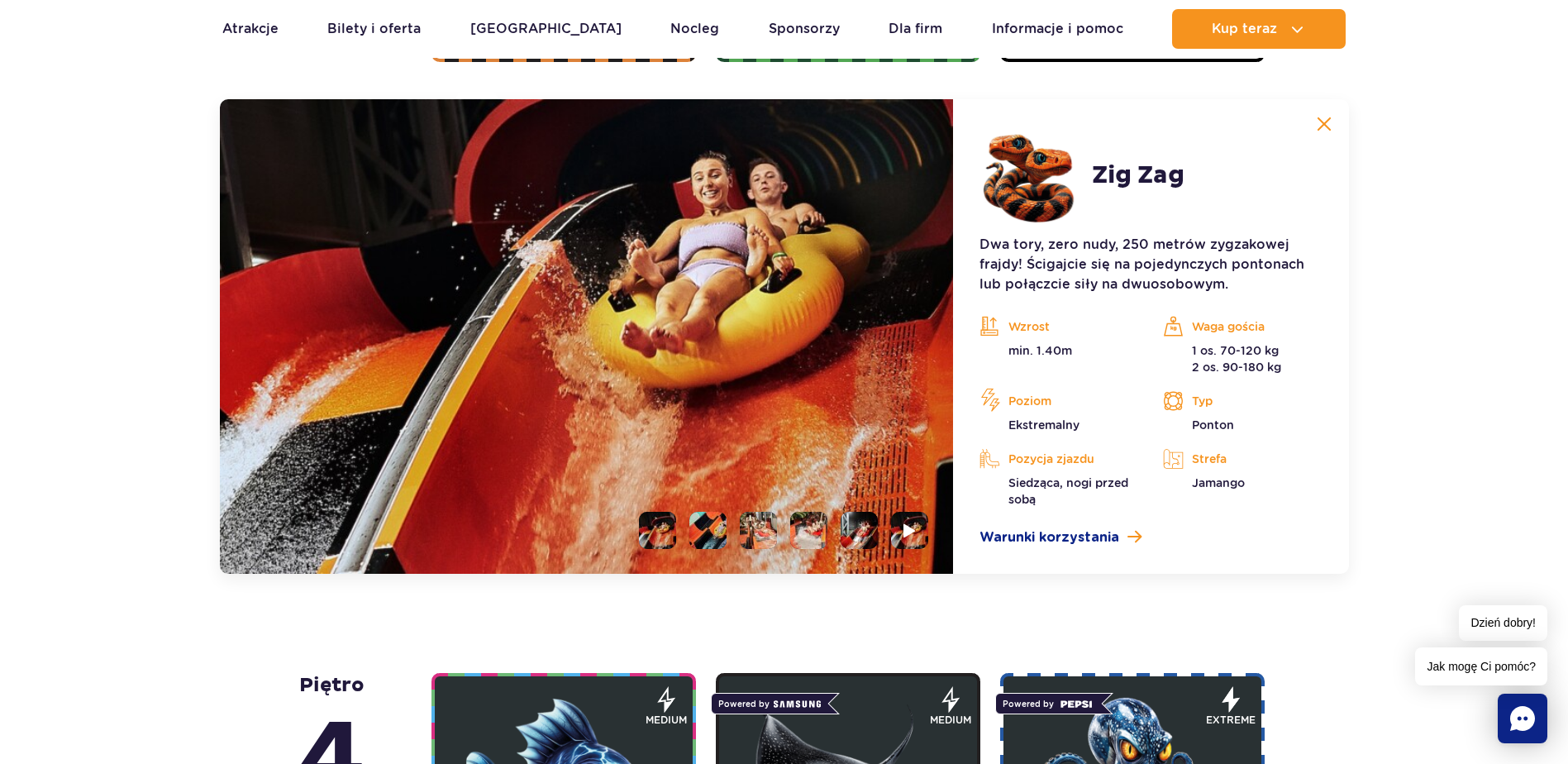
click at [704, 530] on li at bounding box center [708, 530] width 37 height 37
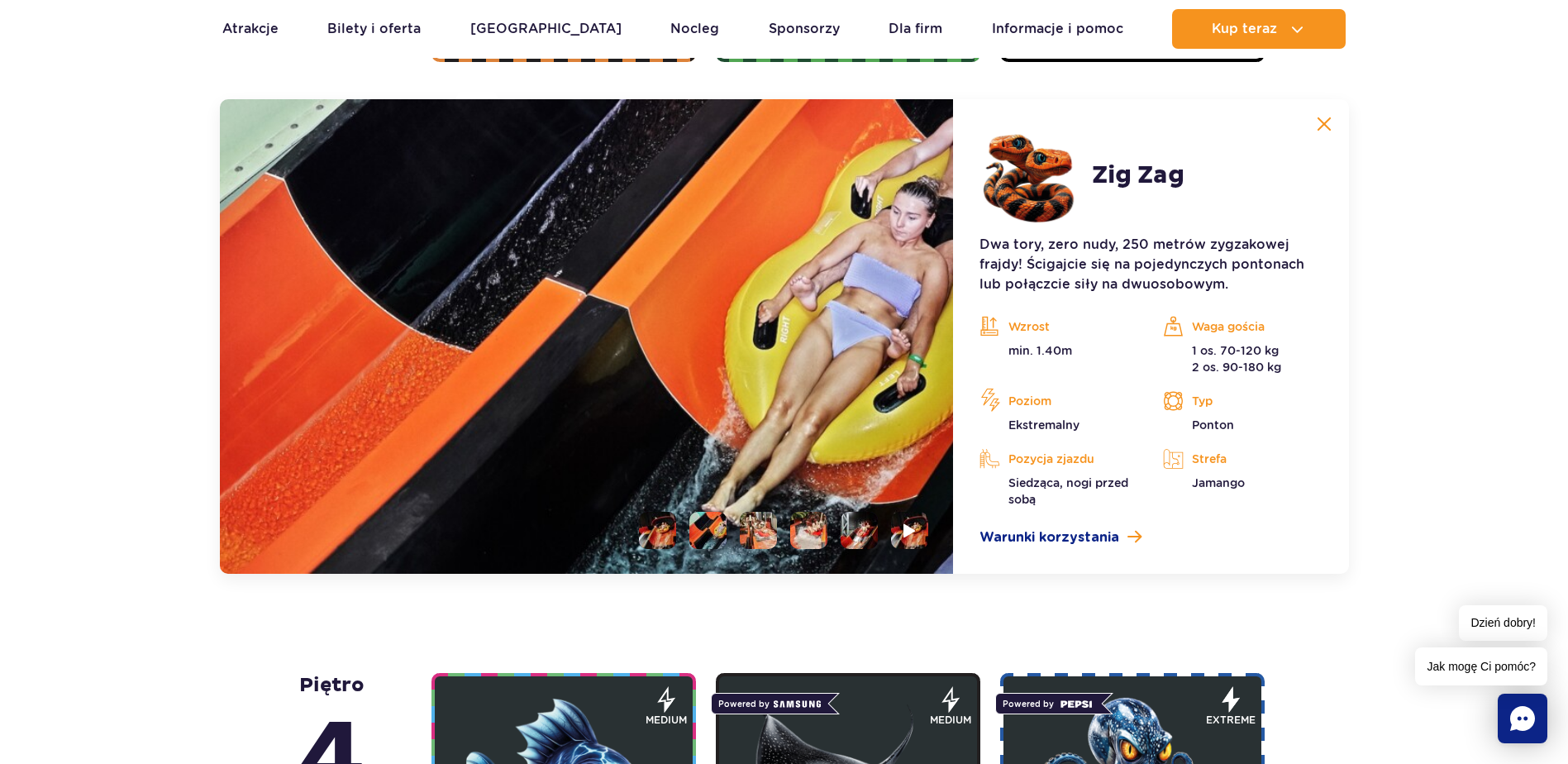
click at [755, 533] on li at bounding box center [758, 530] width 37 height 37
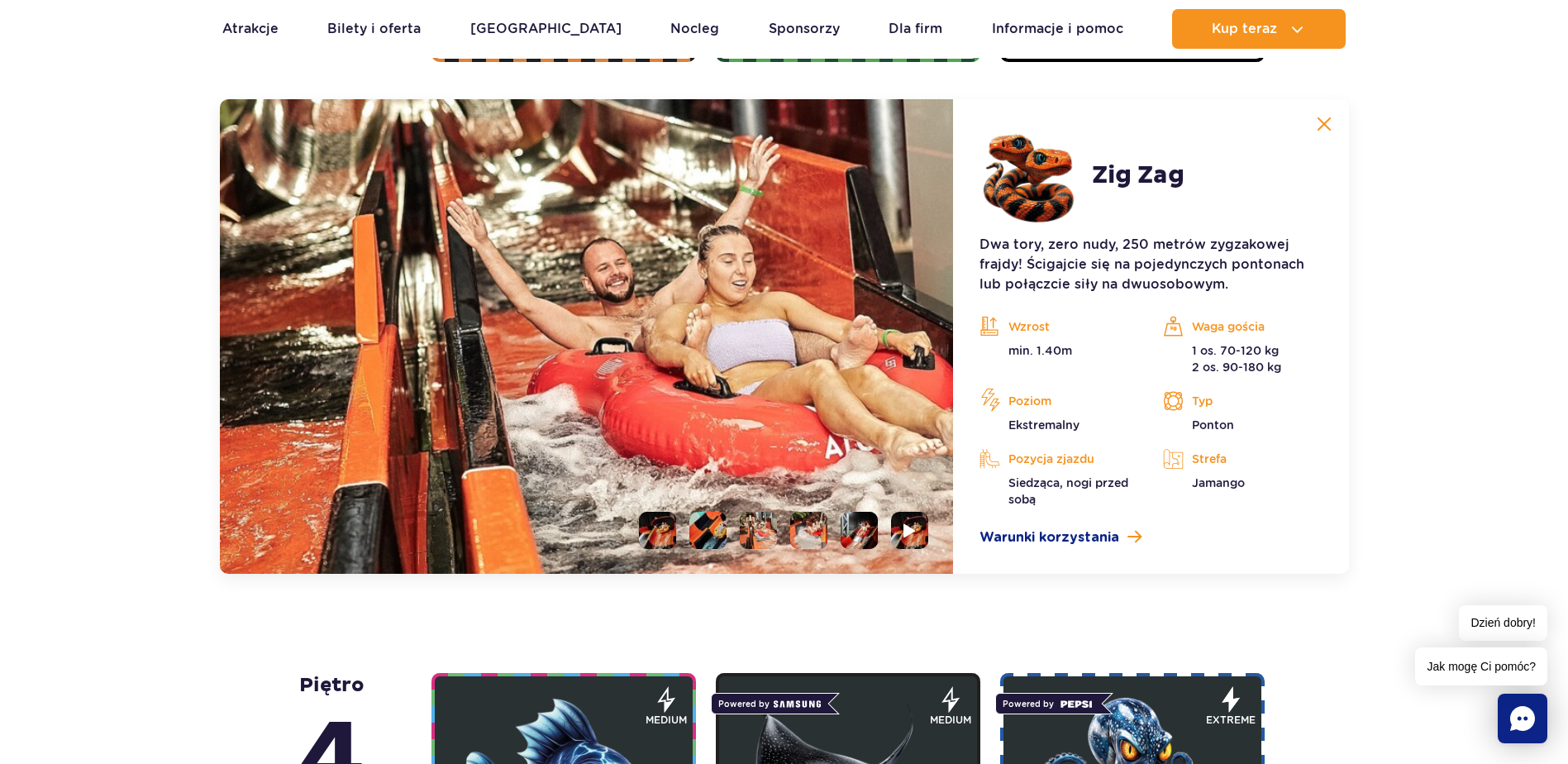
click at [795, 529] on li at bounding box center [808, 530] width 37 height 37
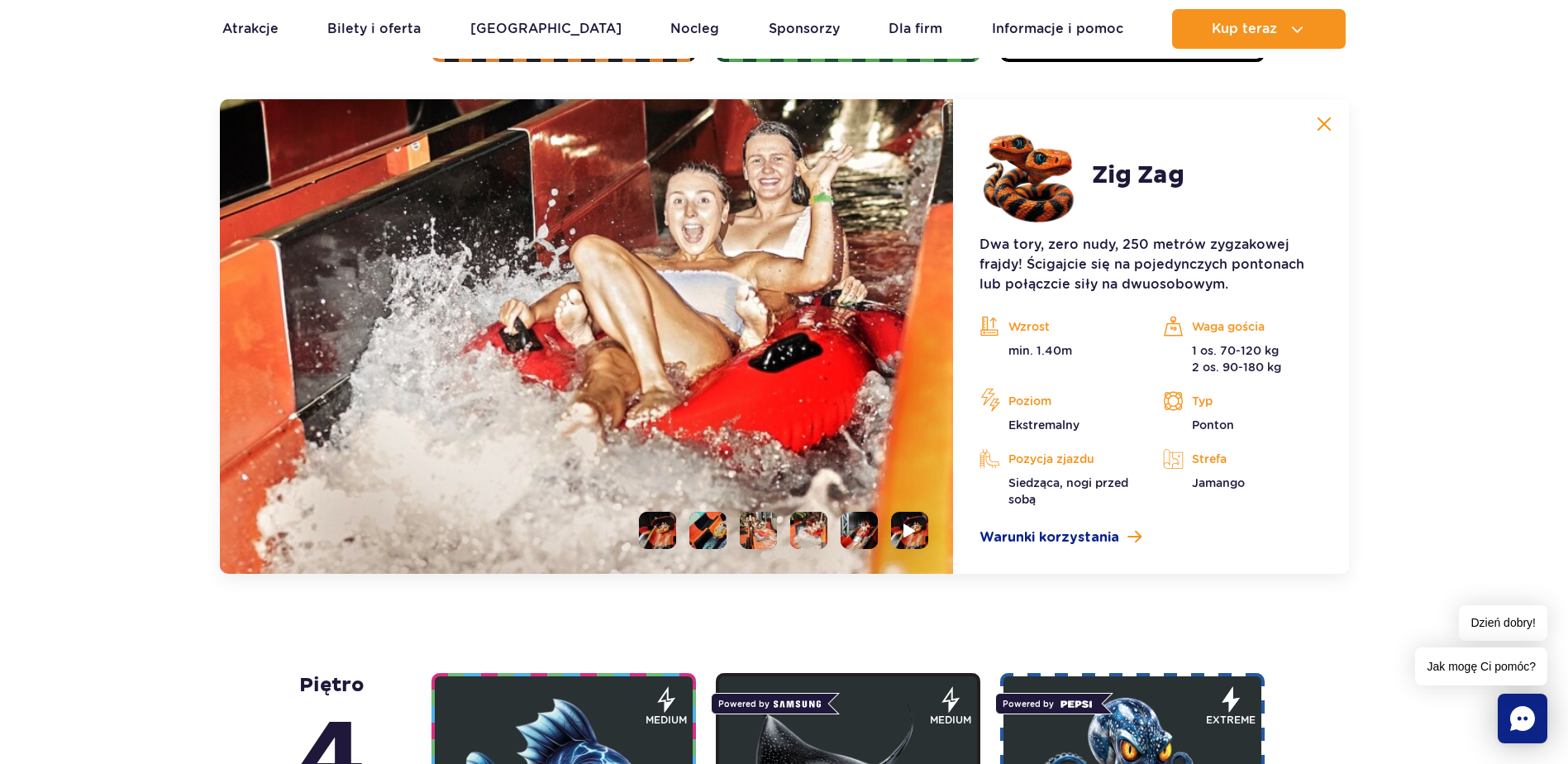
click at [857, 530] on li at bounding box center [859, 530] width 37 height 37
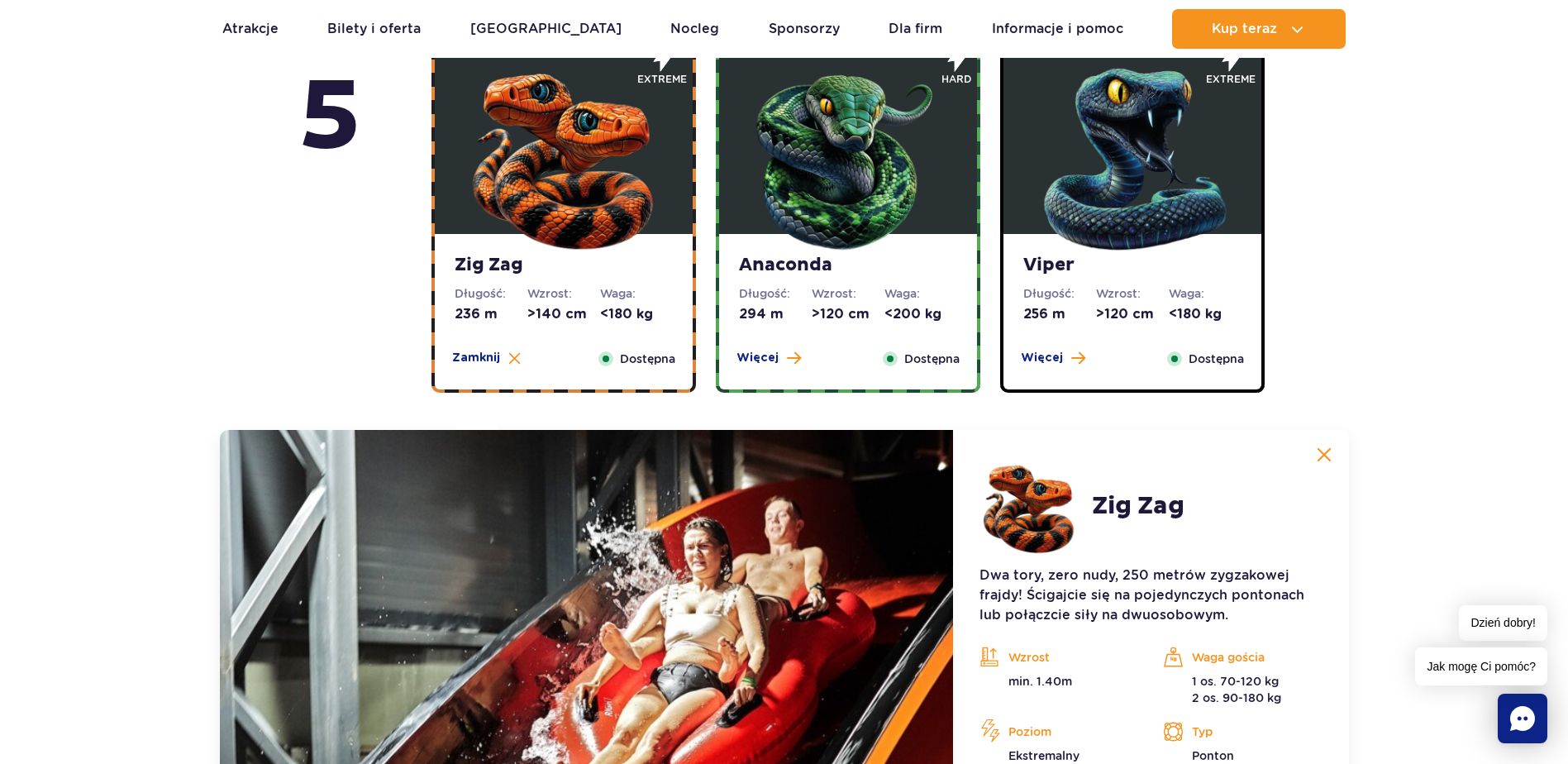
click at [838, 246] on img at bounding box center [848, 155] width 199 height 199
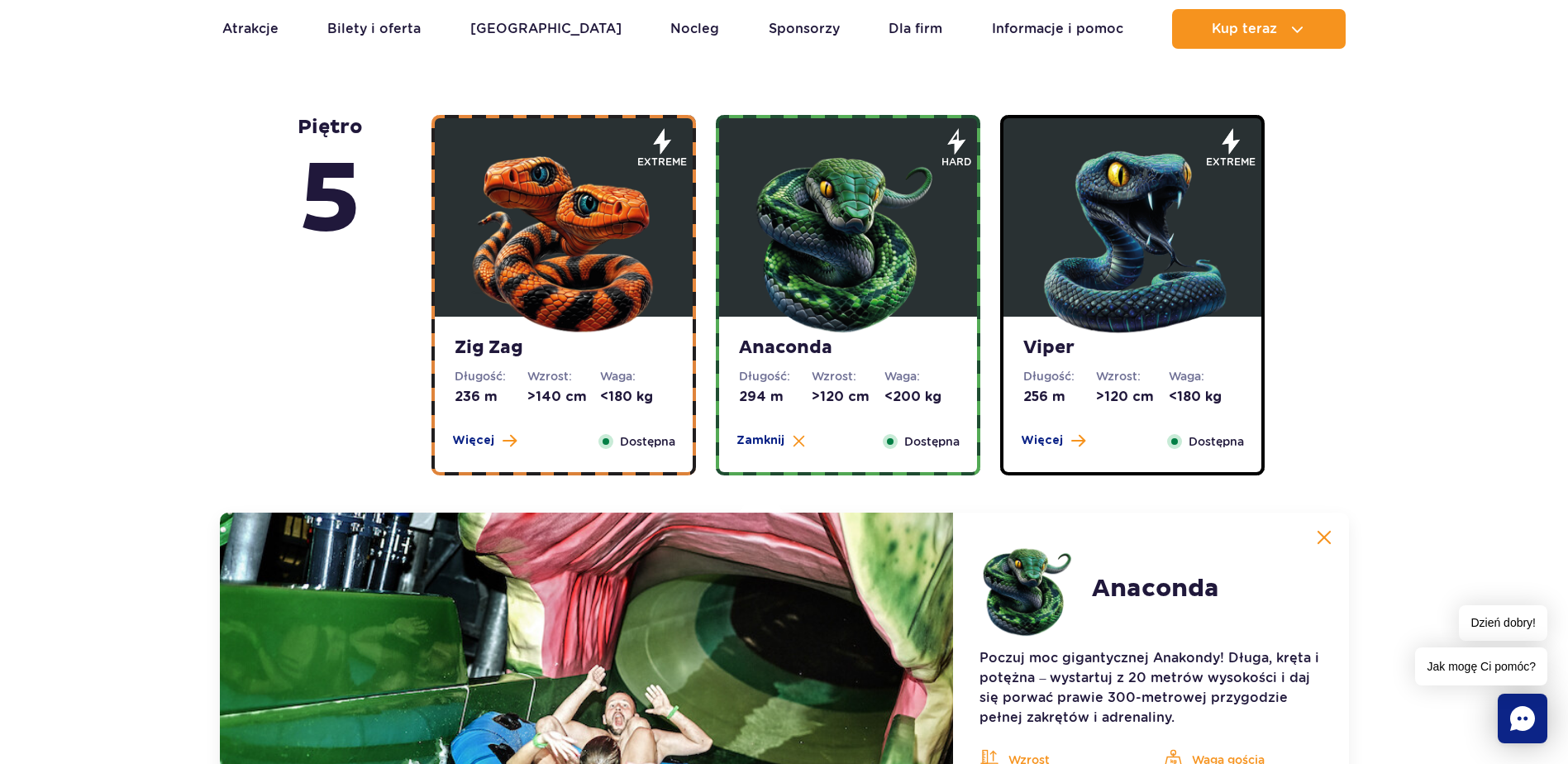
click at [1075, 211] on img at bounding box center [1133, 238] width 199 height 199
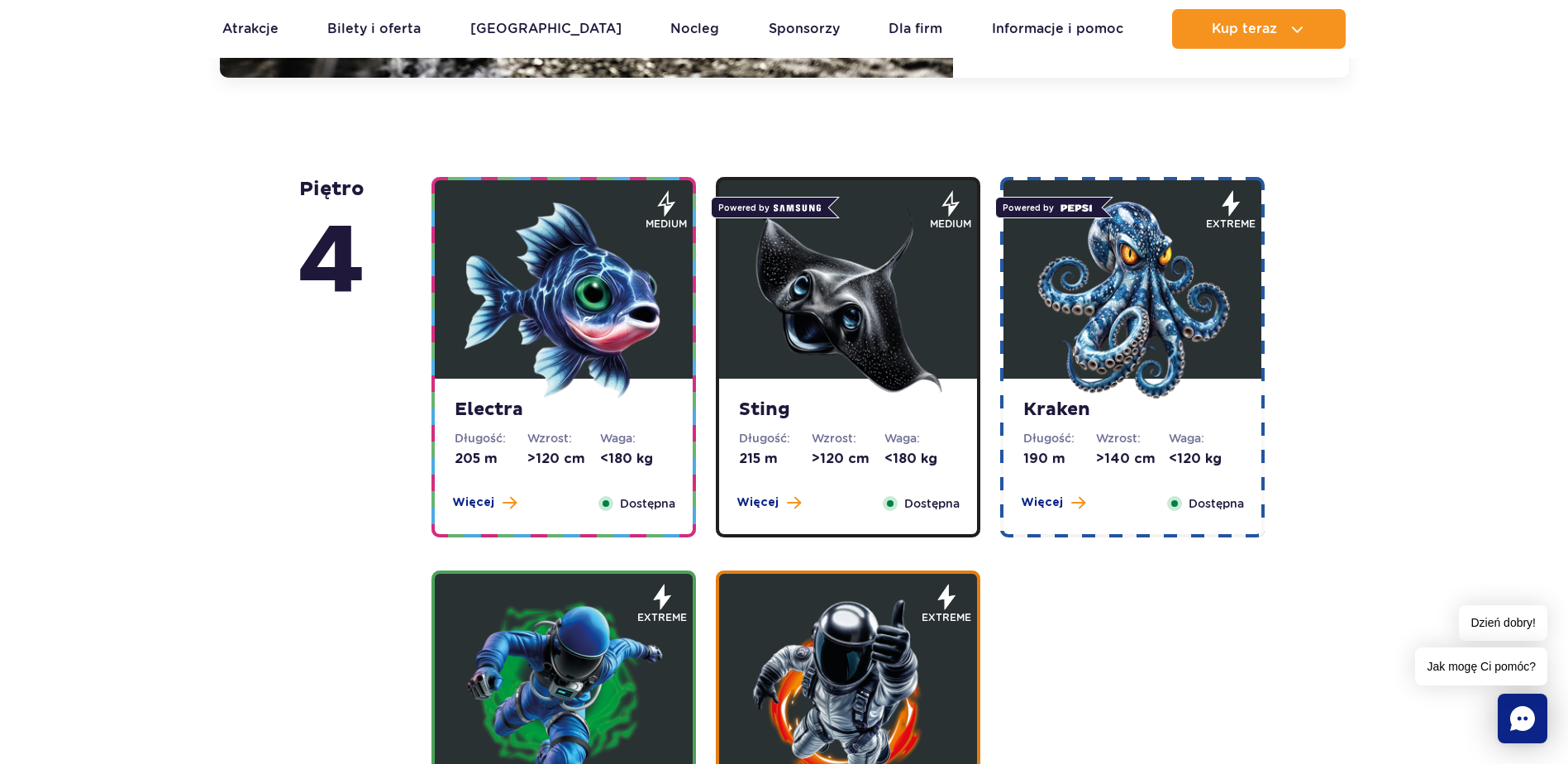
click at [627, 286] on img at bounding box center [564, 300] width 199 height 199
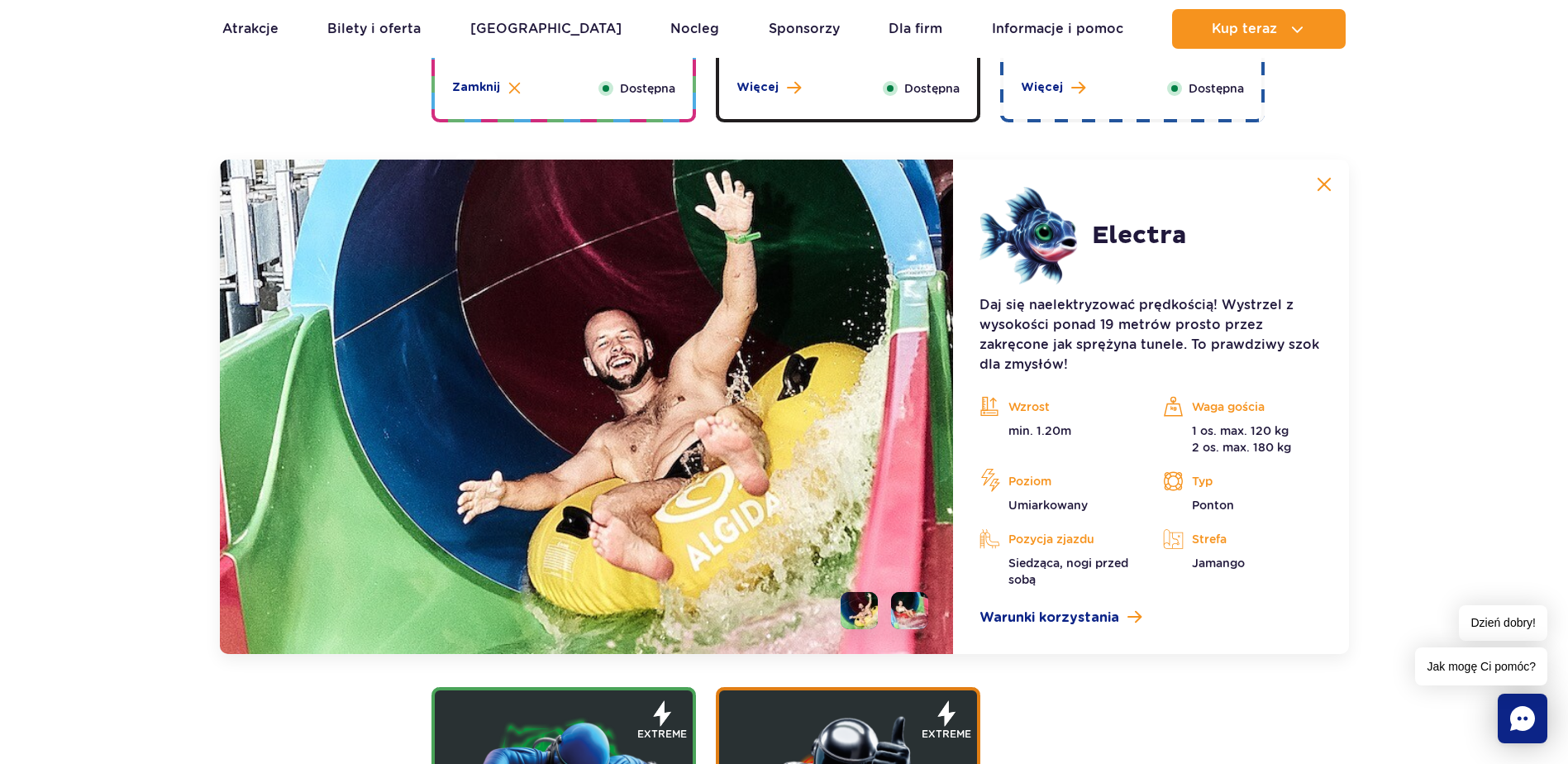
scroll to position [1518, 0]
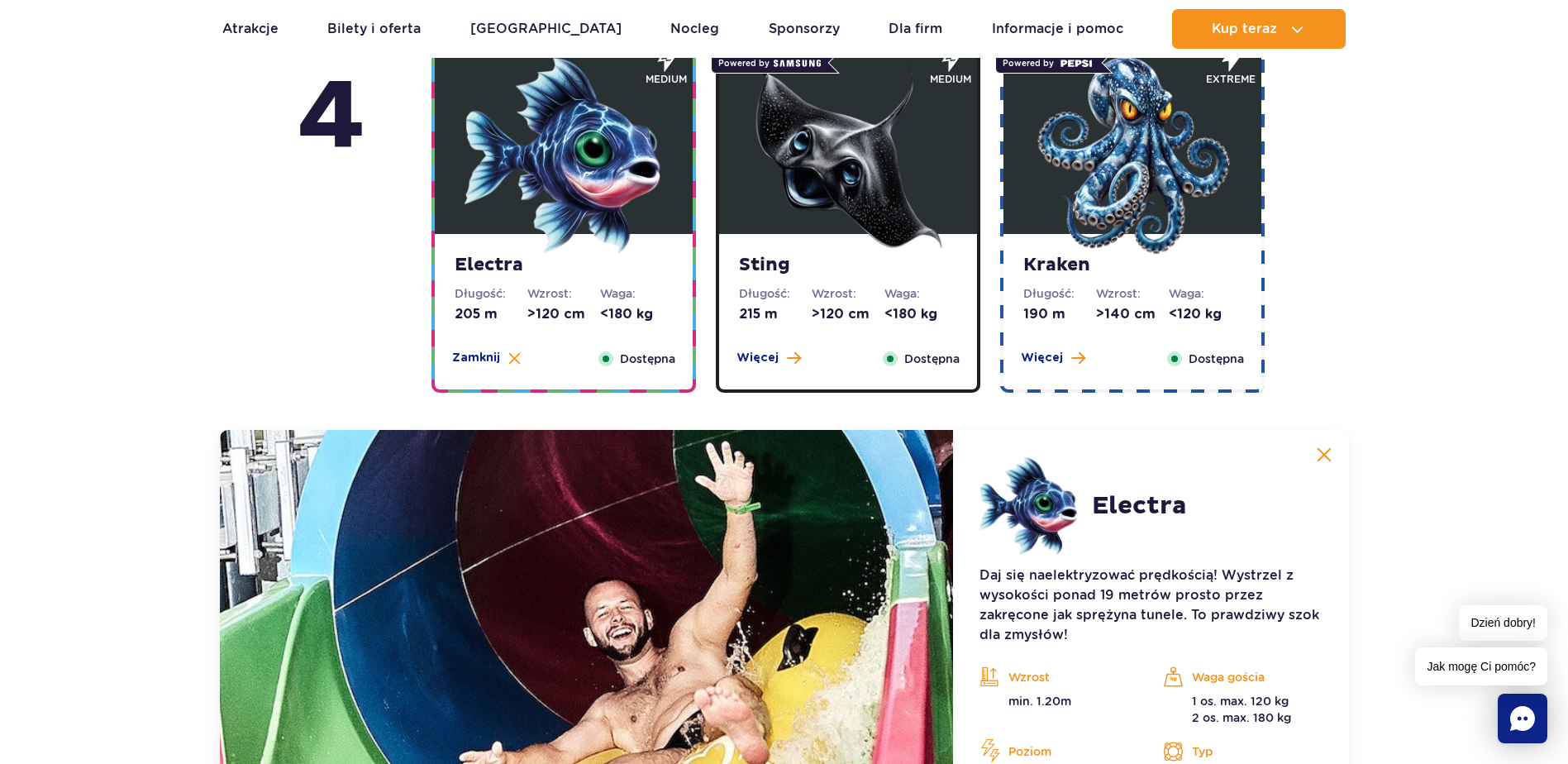
click at [1162, 151] on img at bounding box center [1133, 155] width 199 height 199
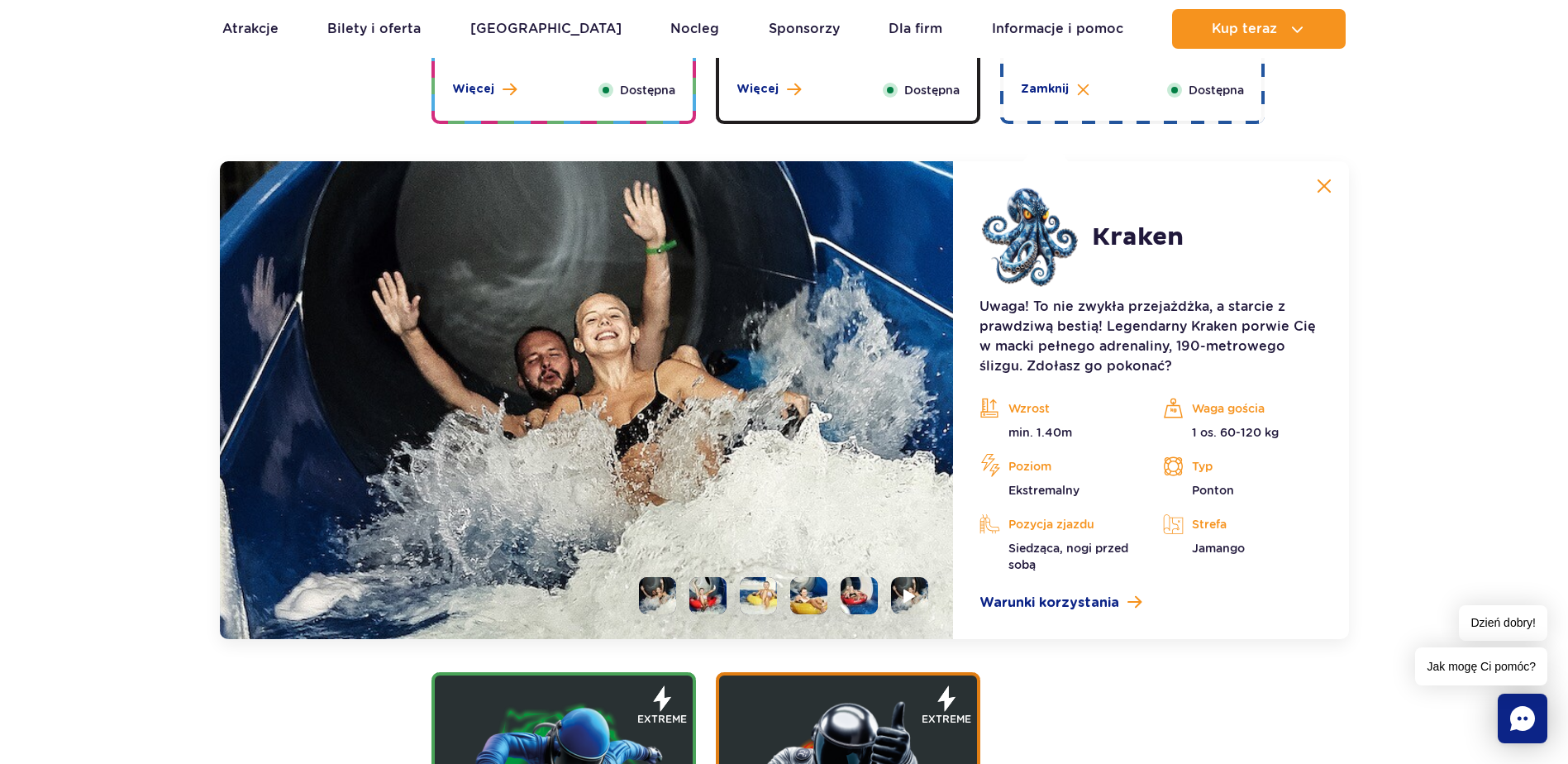
scroll to position [1849, 0]
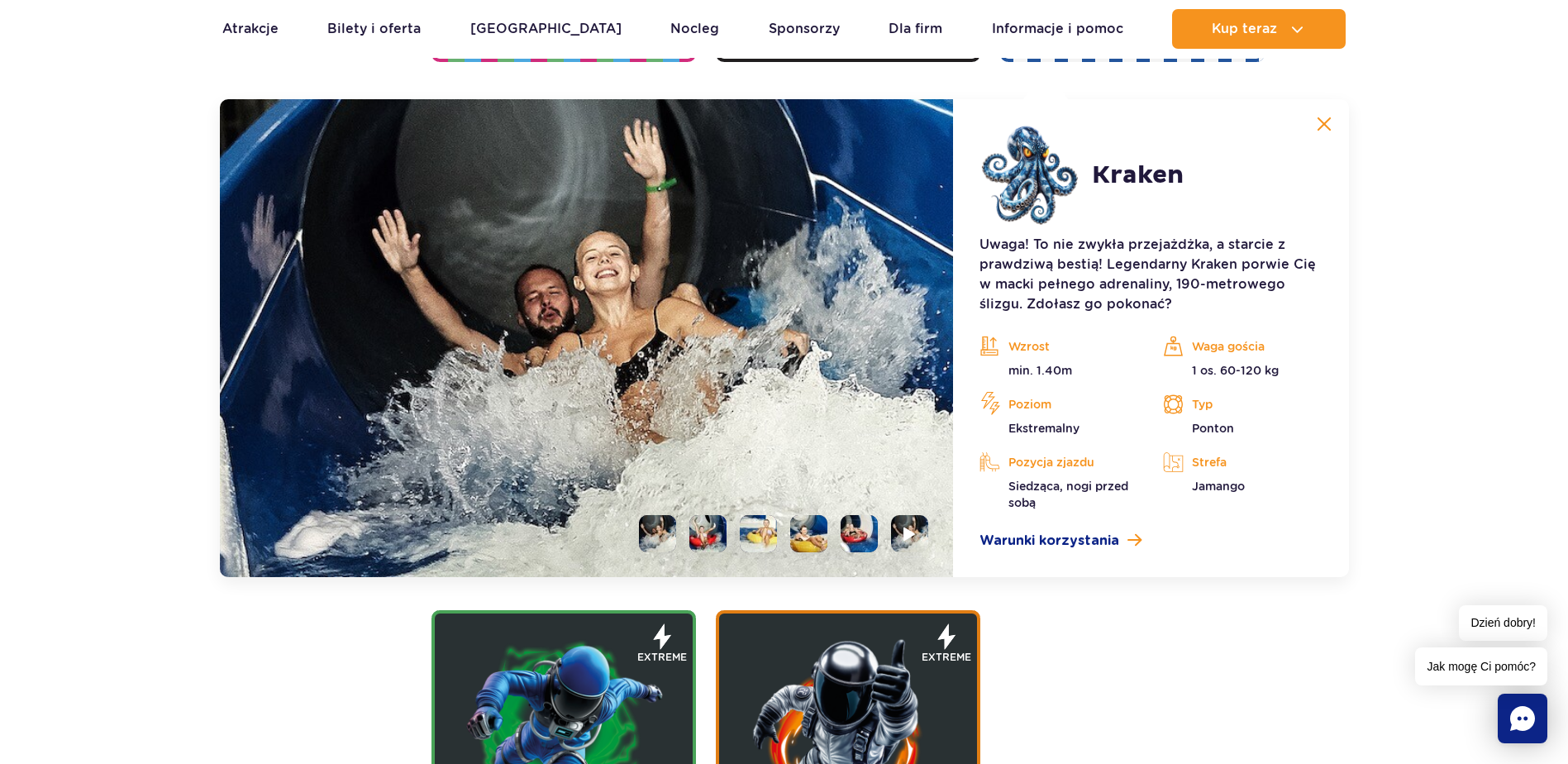
click at [768, 520] on li at bounding box center [758, 533] width 37 height 37
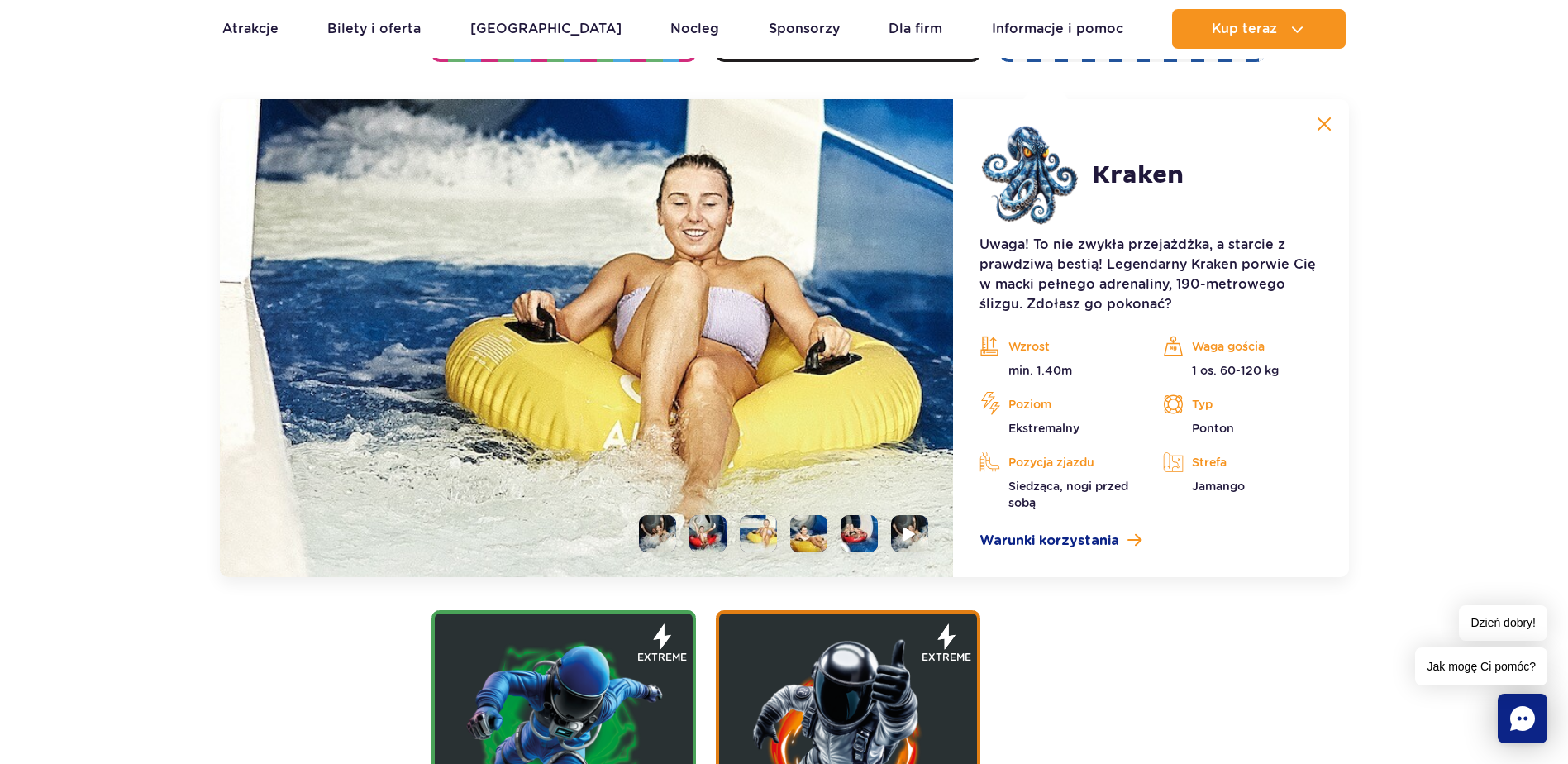
click at [811, 539] on li at bounding box center [808, 533] width 37 height 37
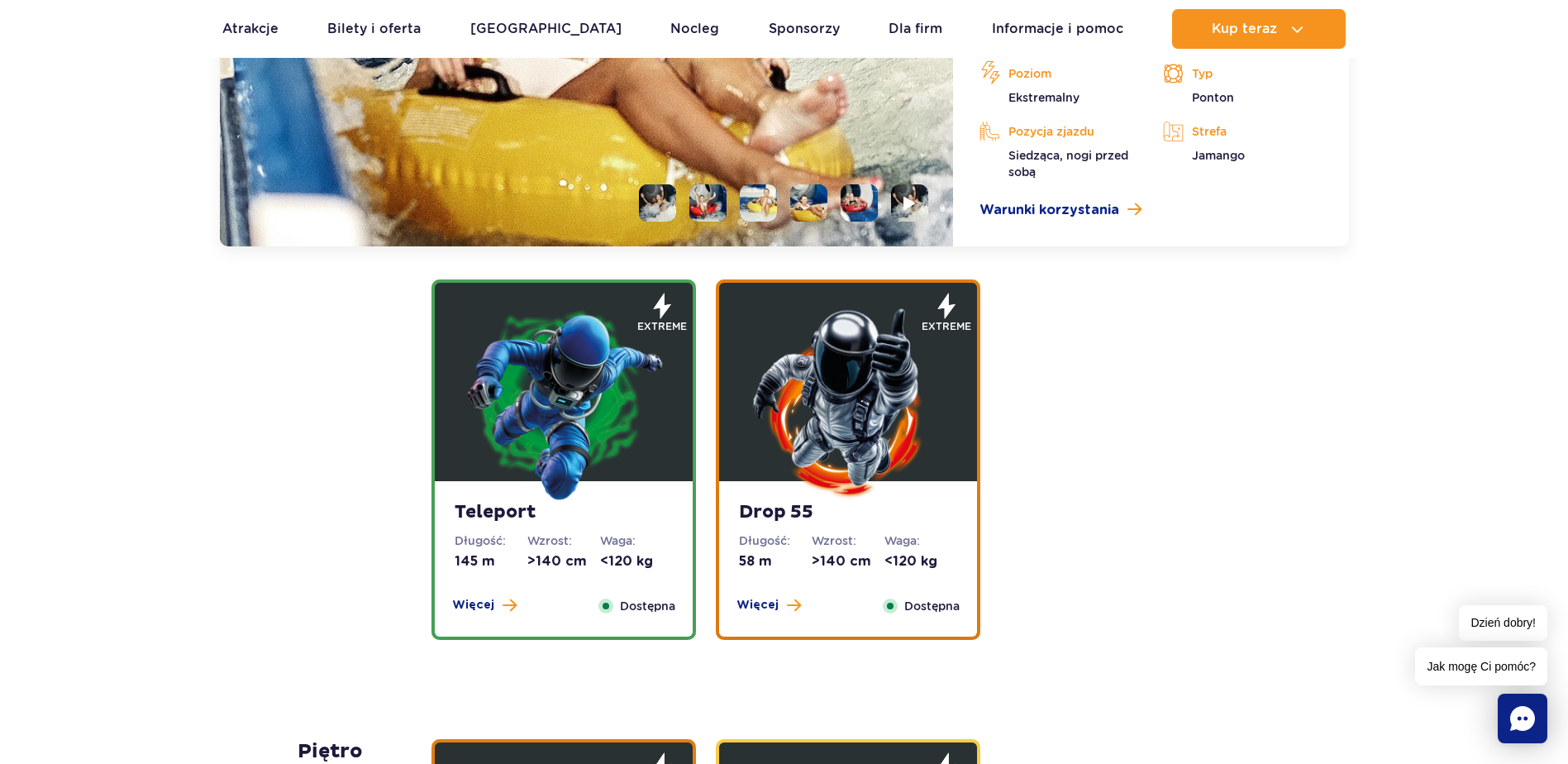
click at [792, 394] on img at bounding box center [848, 403] width 199 height 199
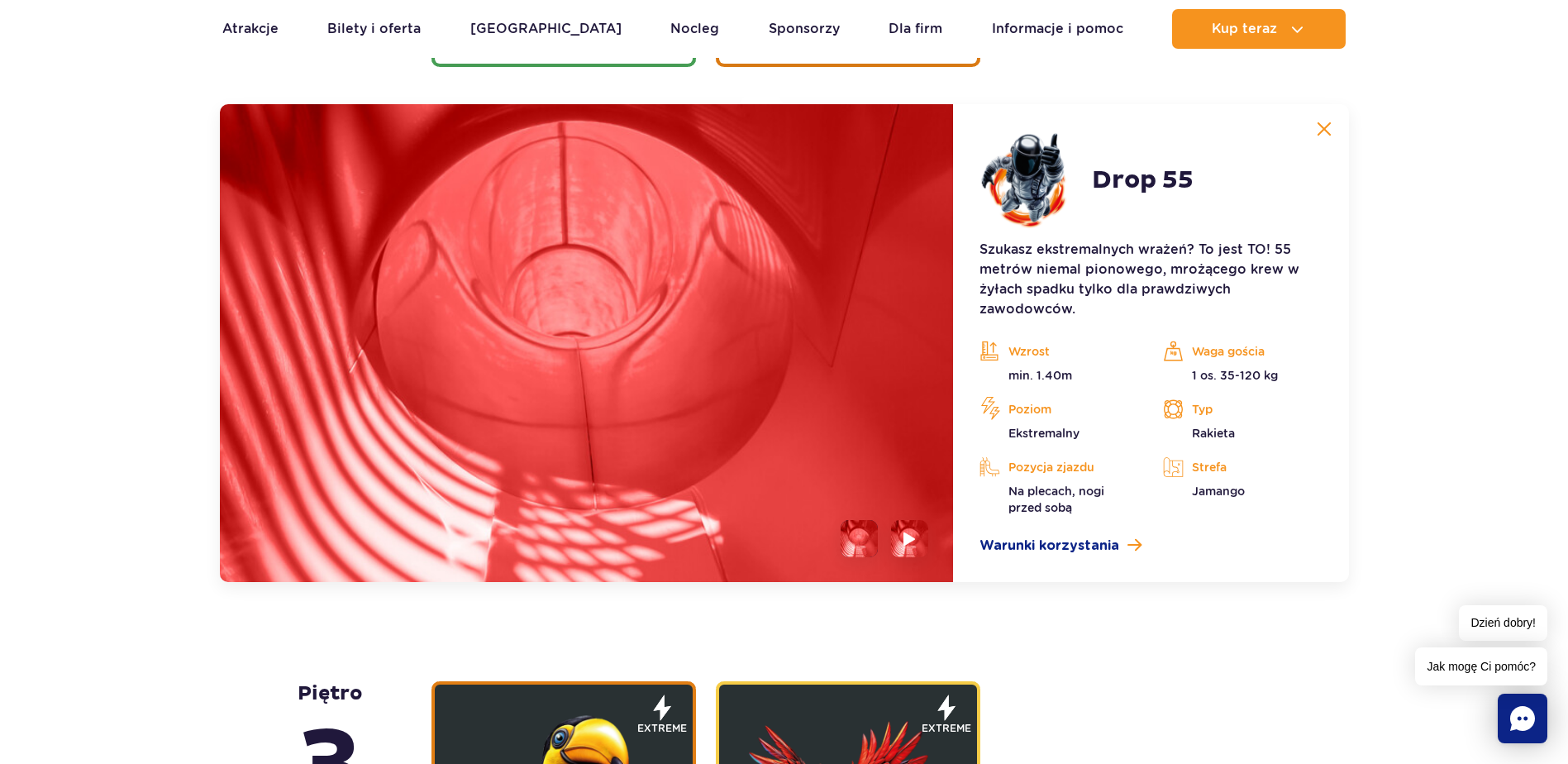
scroll to position [2242, 0]
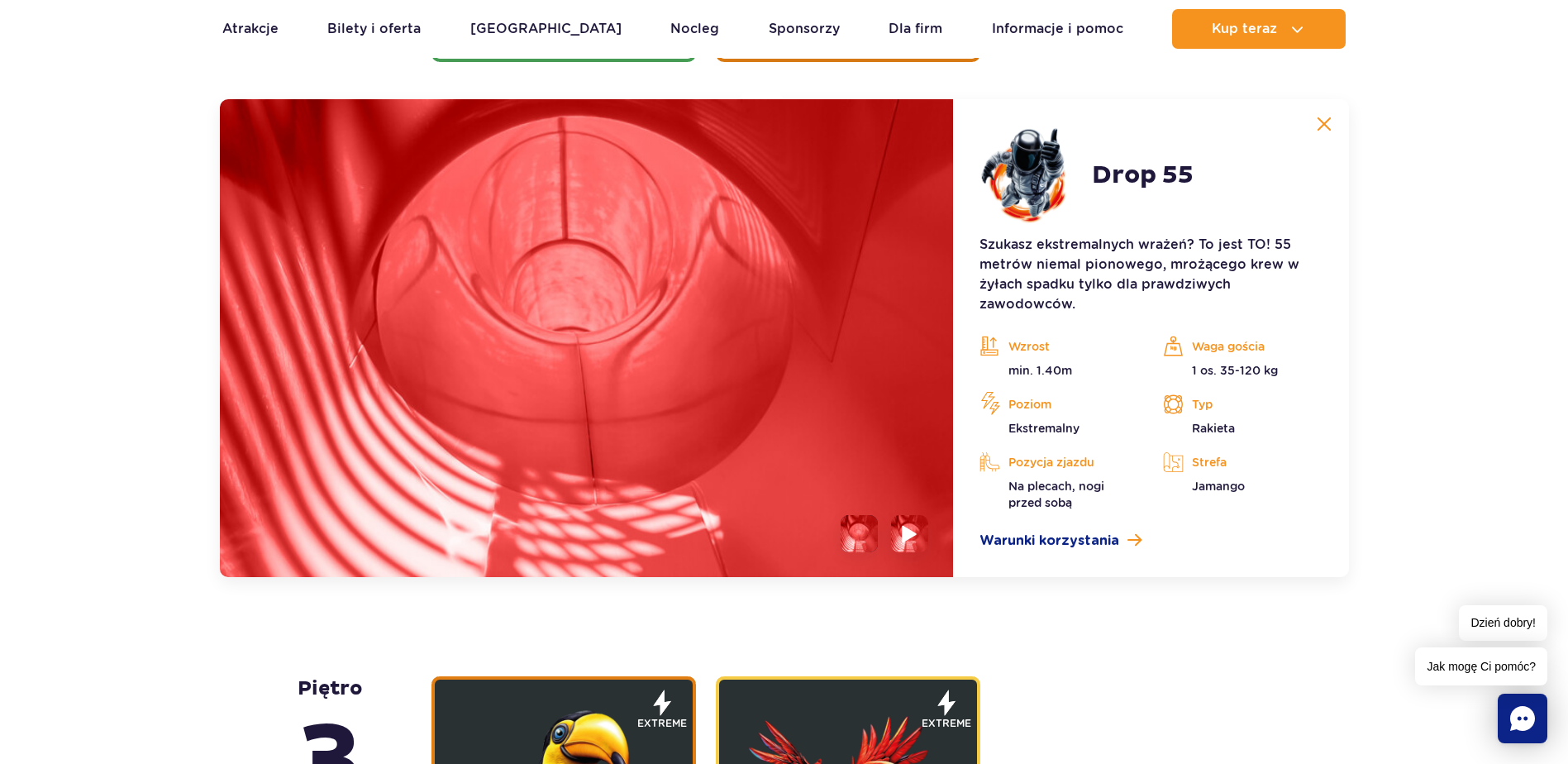
click at [900, 529] on li at bounding box center [910, 533] width 37 height 37
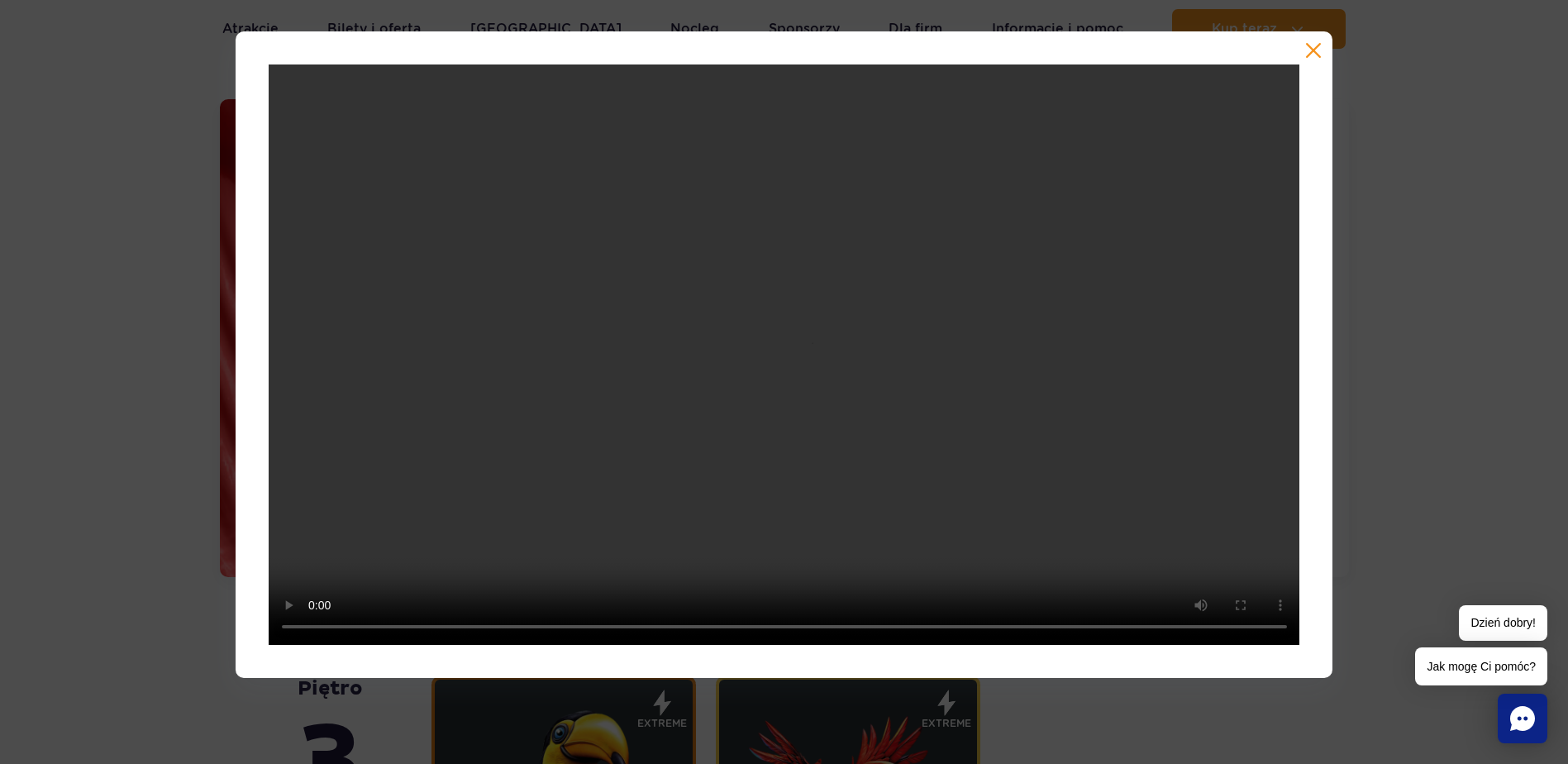
click at [1309, 43] on button "button" at bounding box center [1313, 51] width 17 height 17
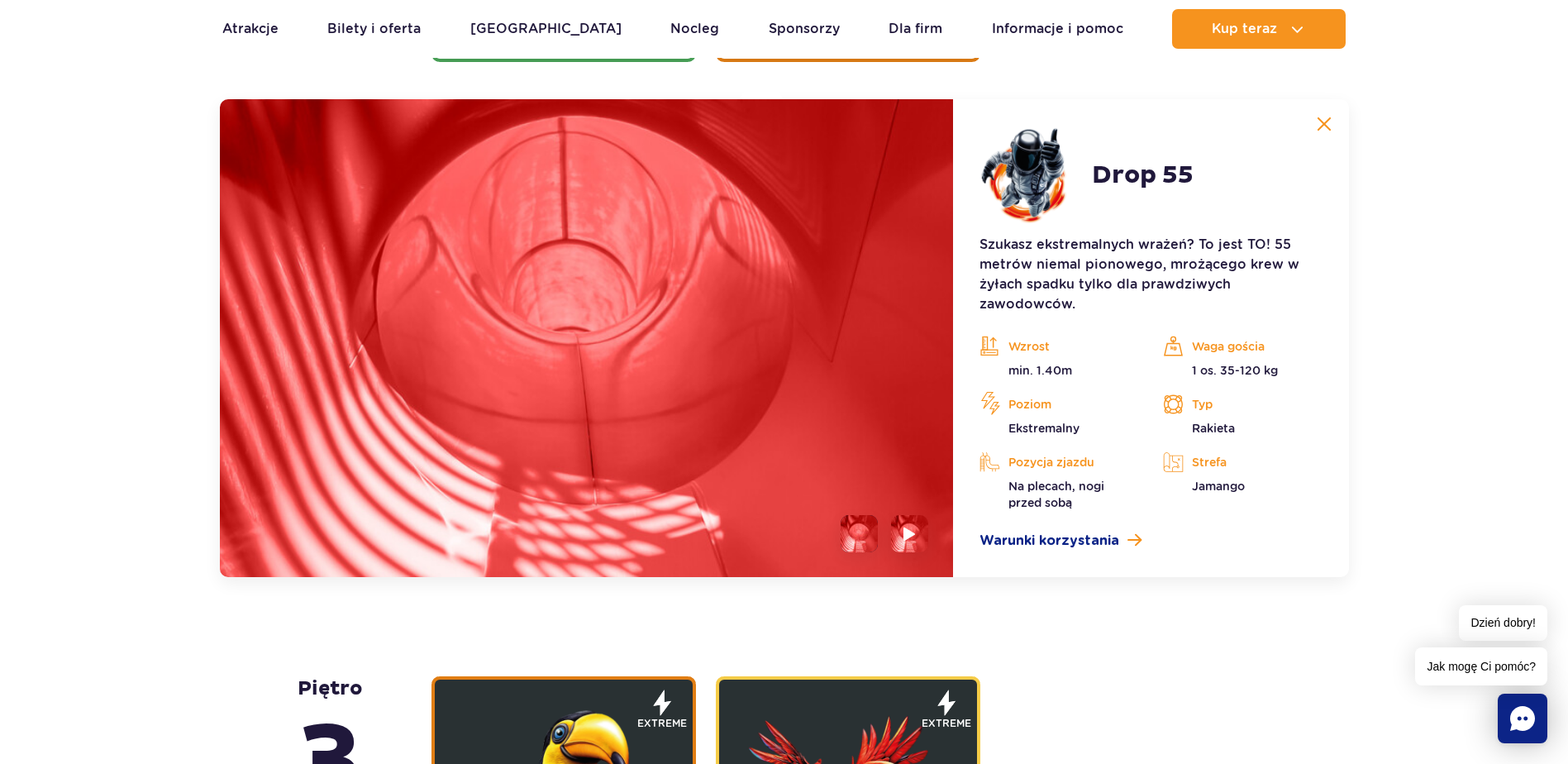
click at [859, 542] on li at bounding box center [859, 533] width 37 height 37
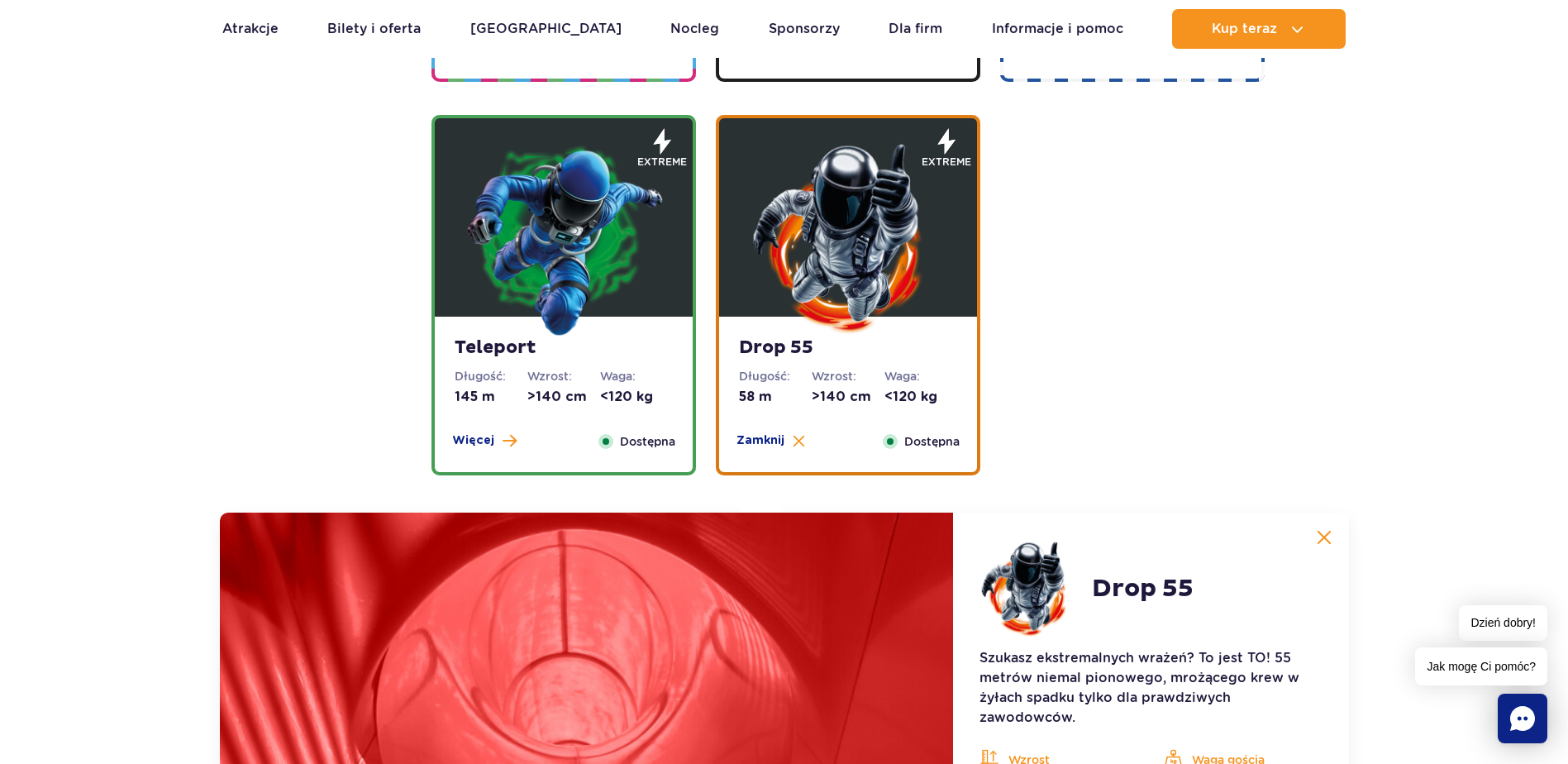
click at [592, 255] on img at bounding box center [564, 238] width 199 height 199
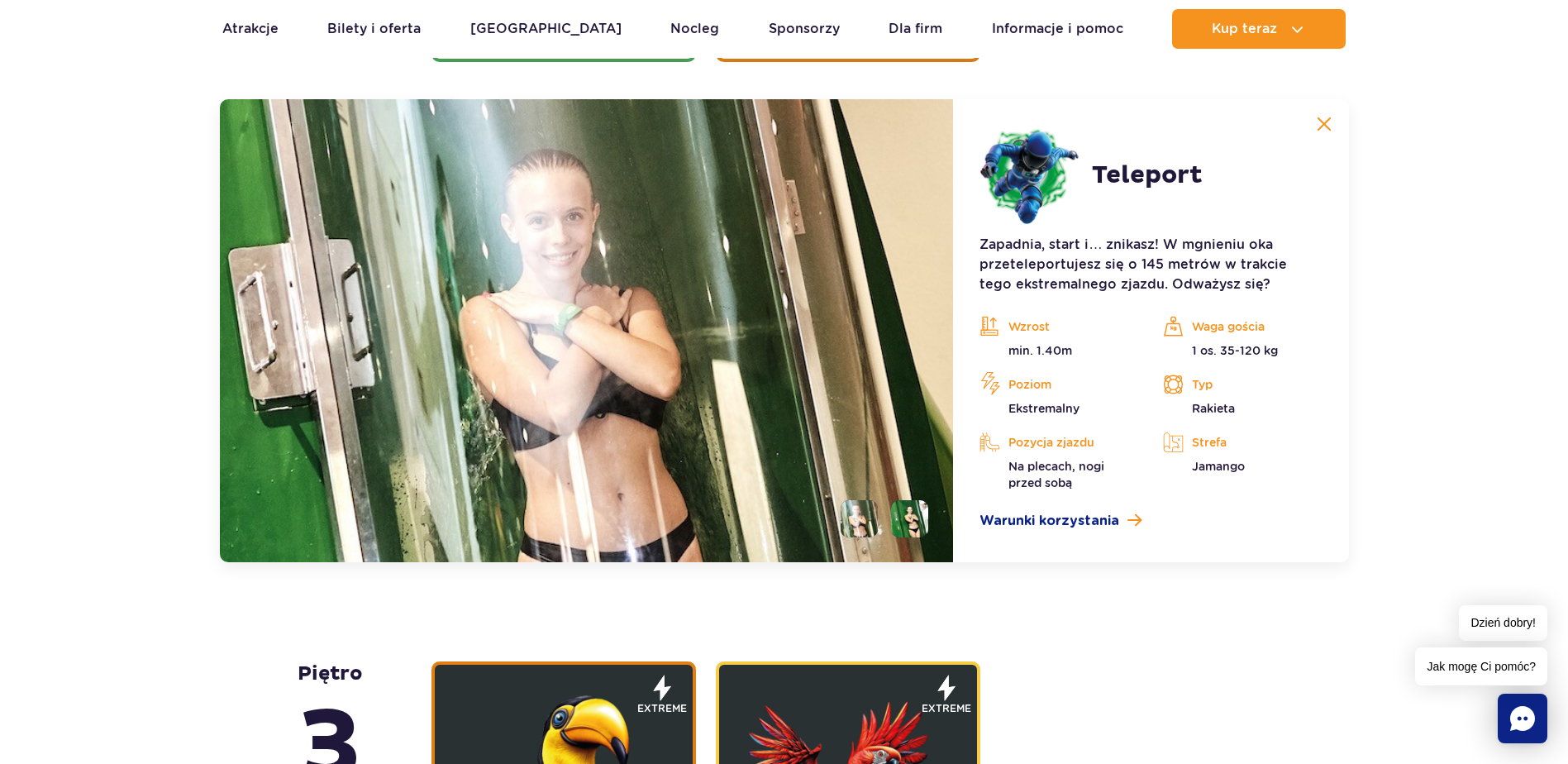
click at [917, 518] on li at bounding box center [910, 519] width 37 height 37
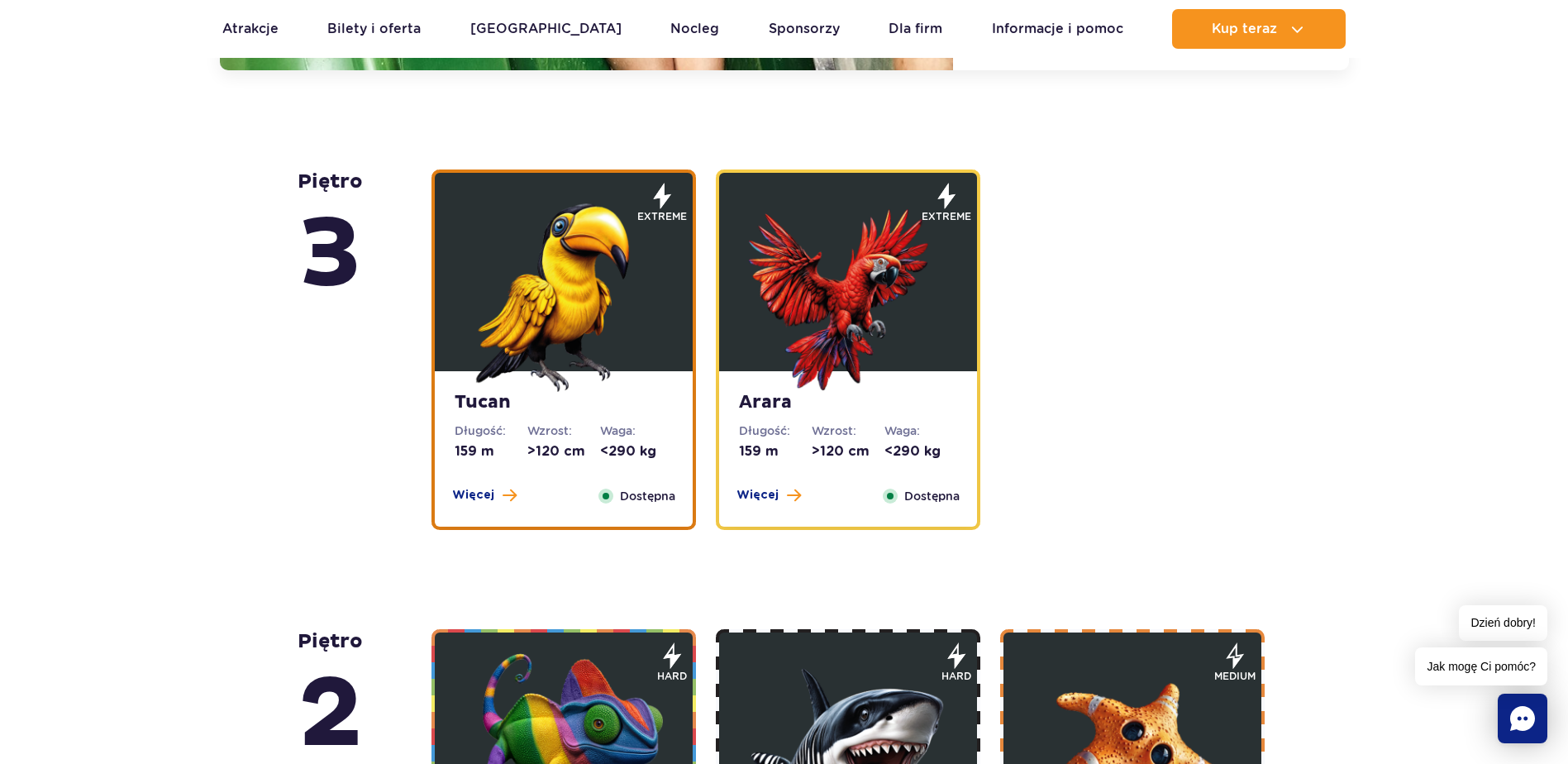
scroll to position [2738, 0]
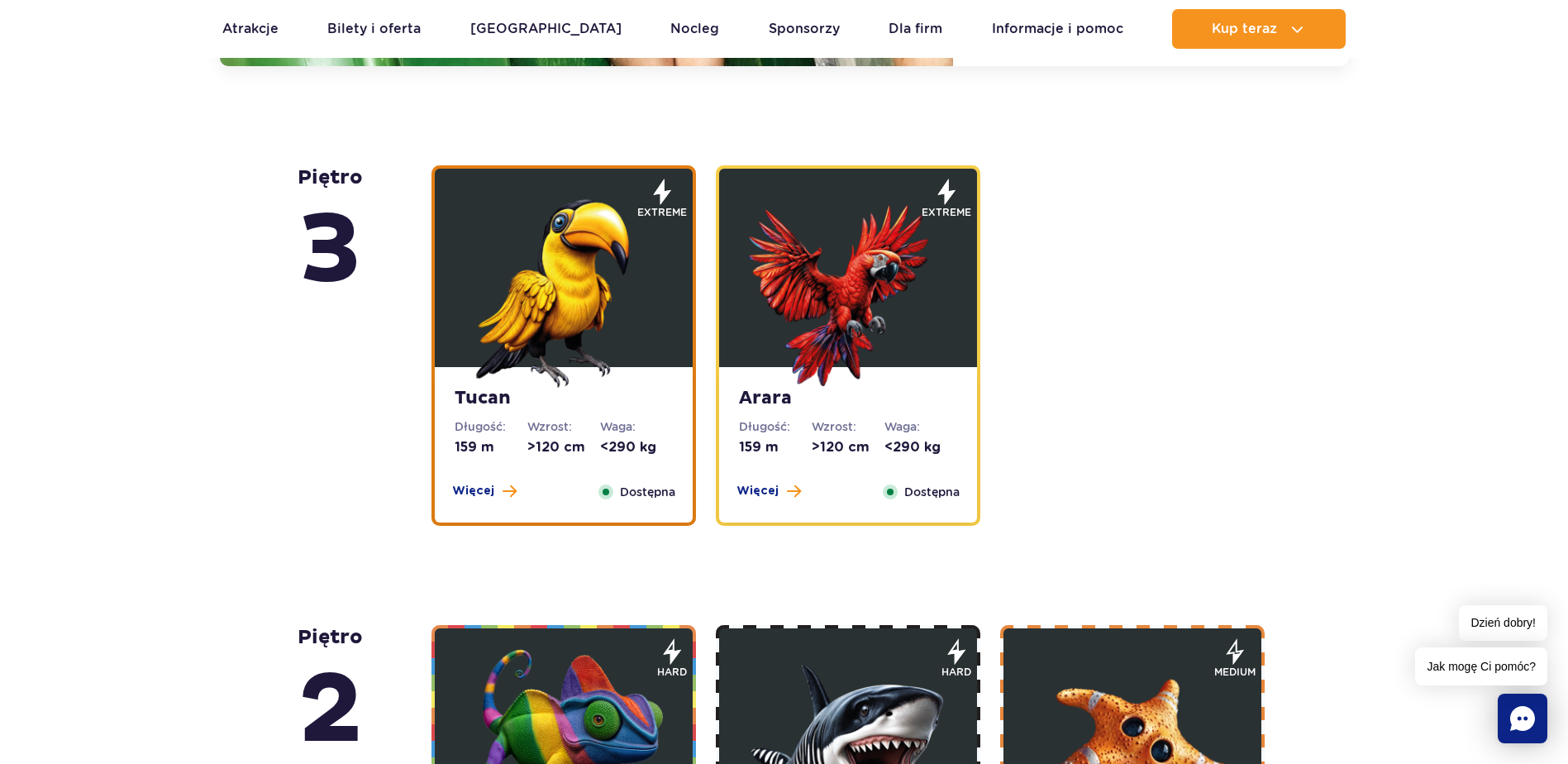
click at [603, 298] on img at bounding box center [564, 289] width 199 height 199
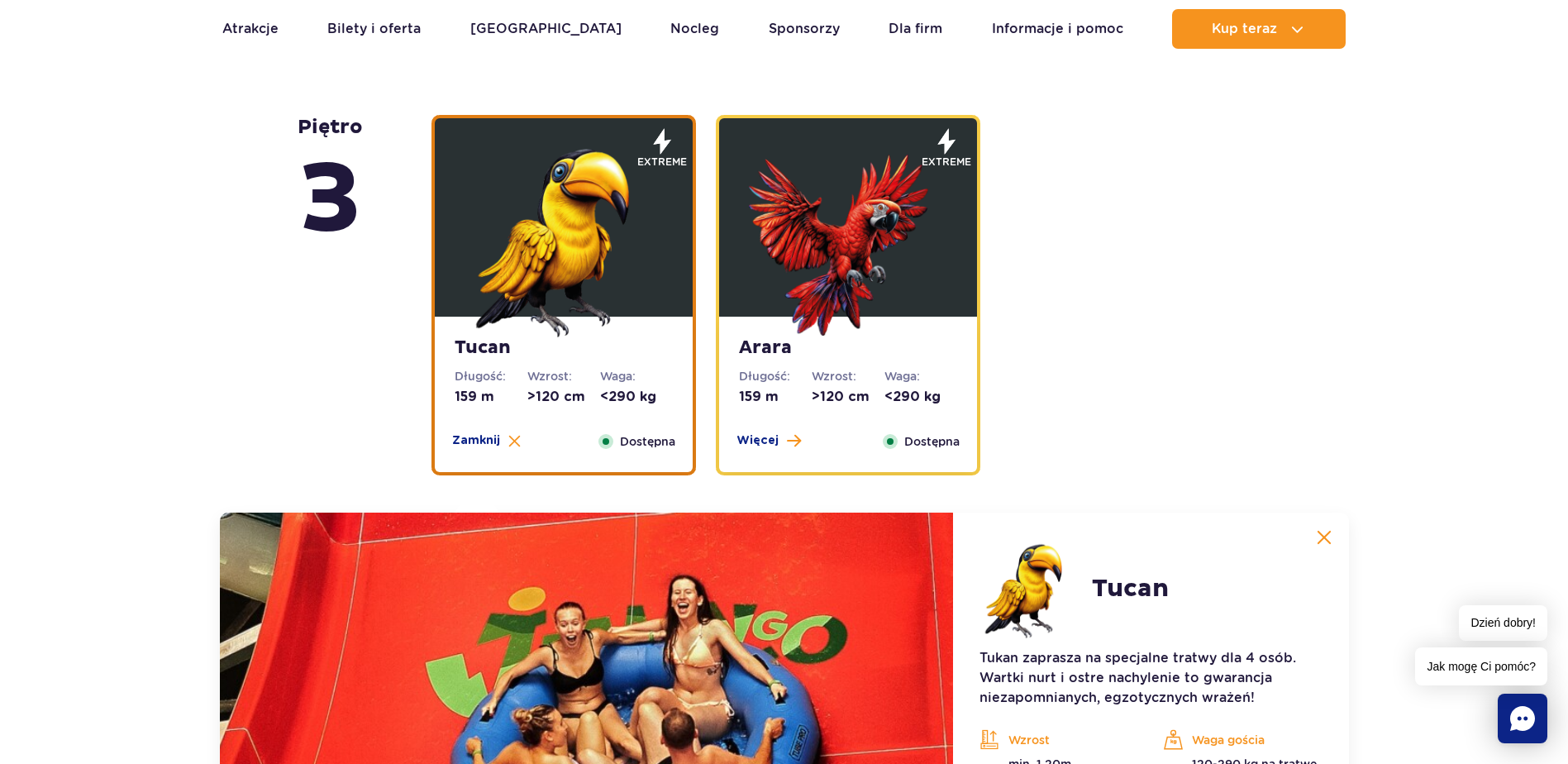
click at [845, 315] on img at bounding box center [848, 238] width 199 height 199
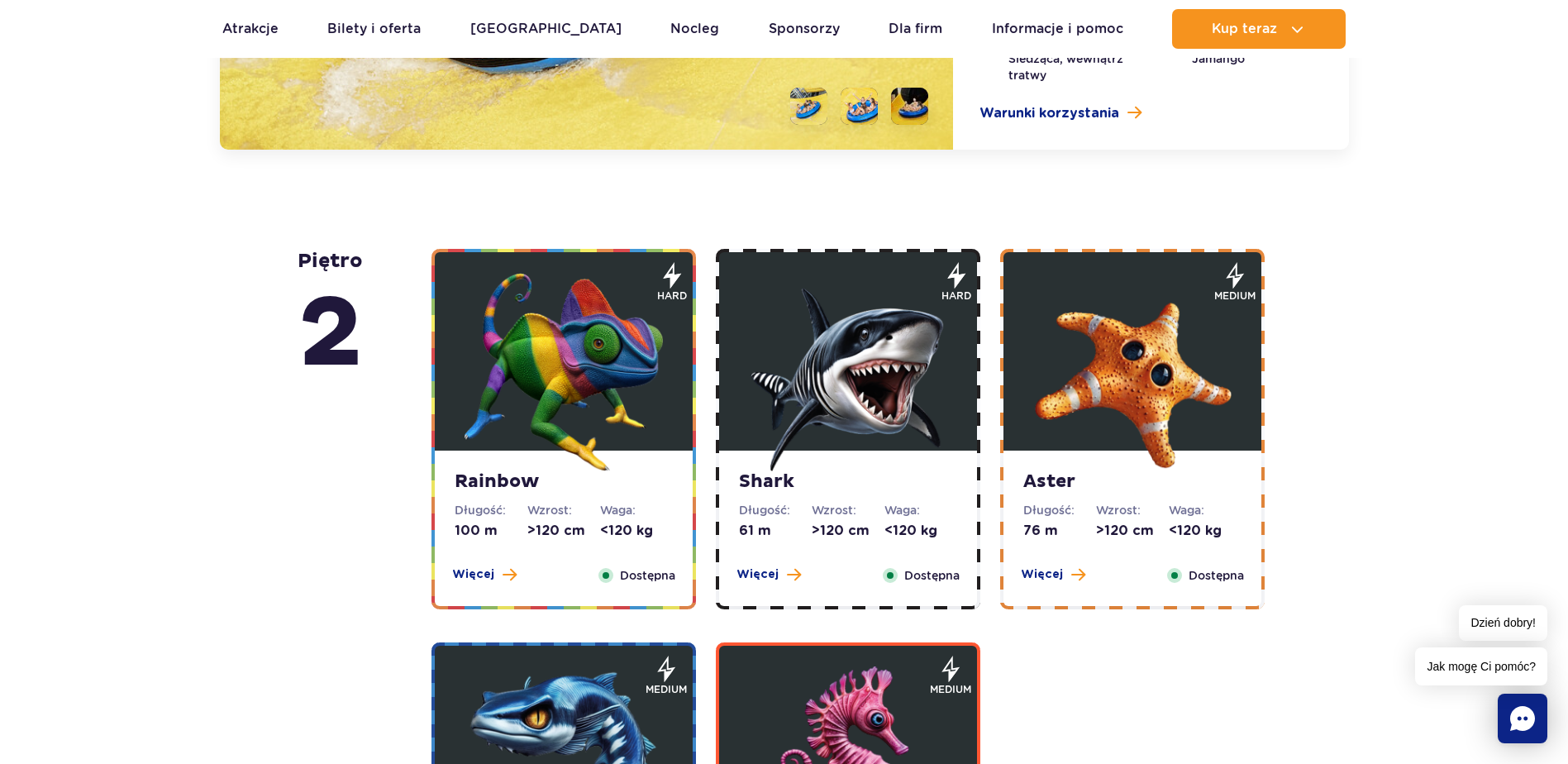
scroll to position [3279, 0]
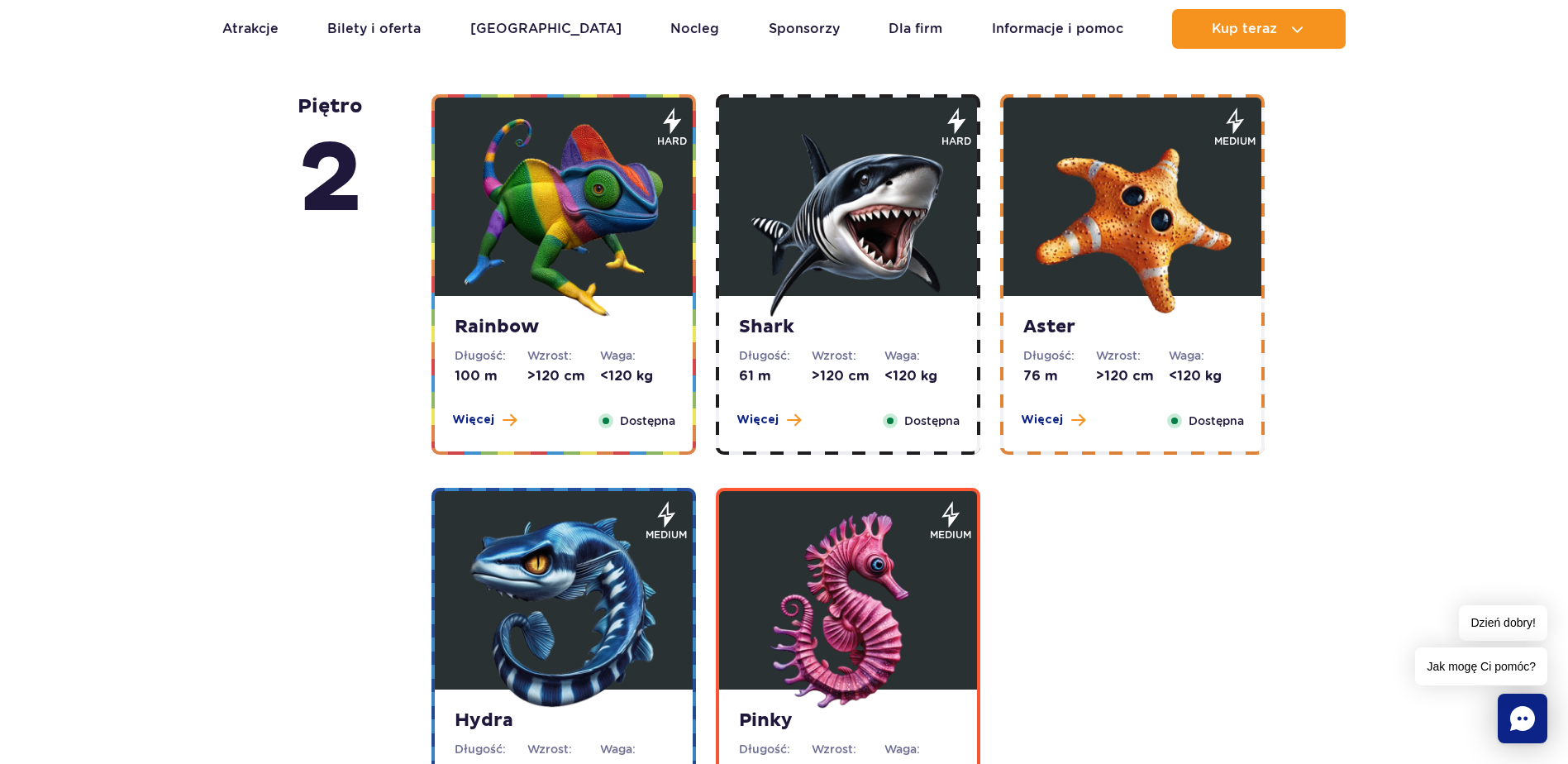
click at [854, 223] on img at bounding box center [848, 218] width 199 height 199
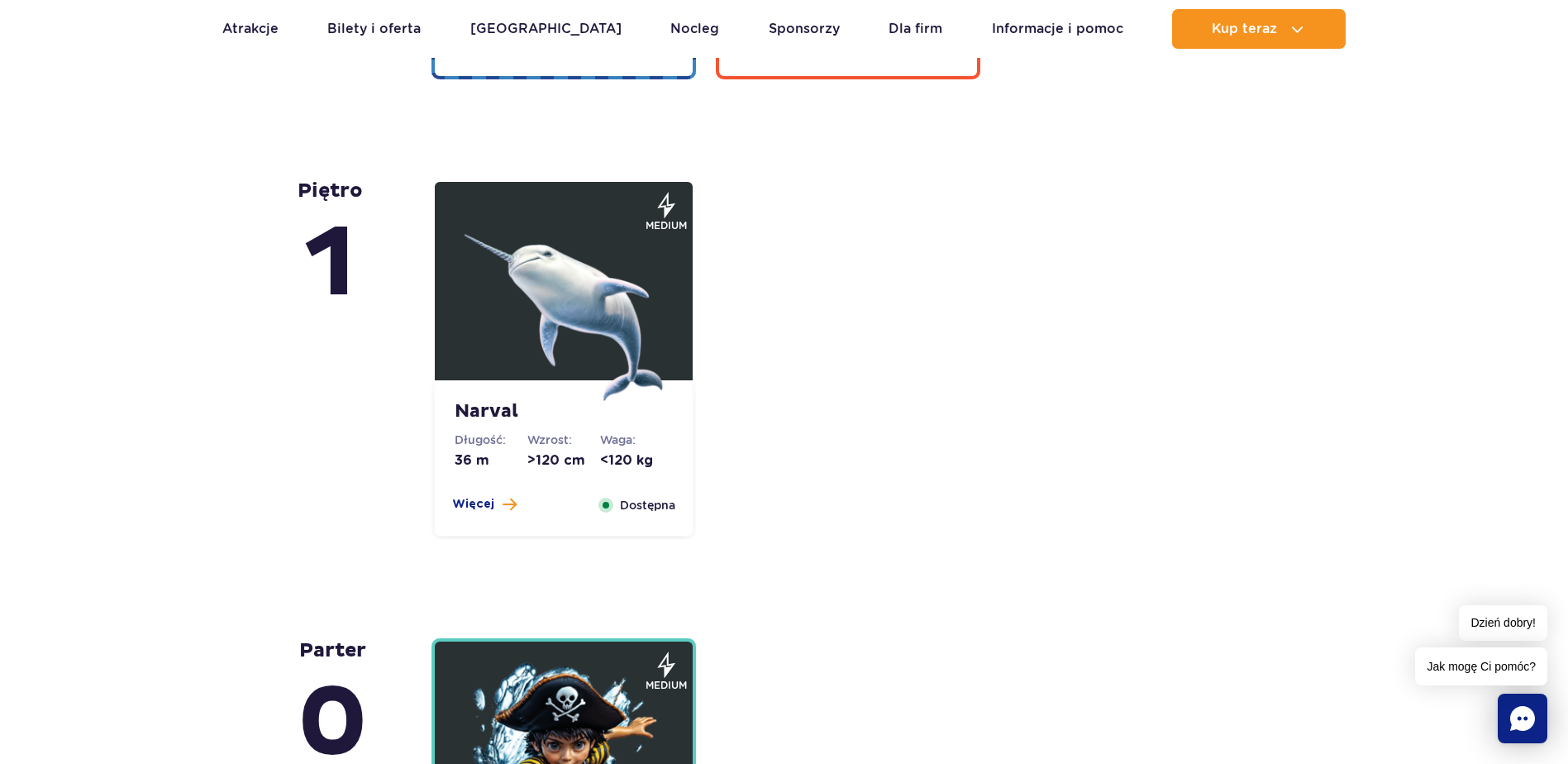
scroll to position [4153, 0]
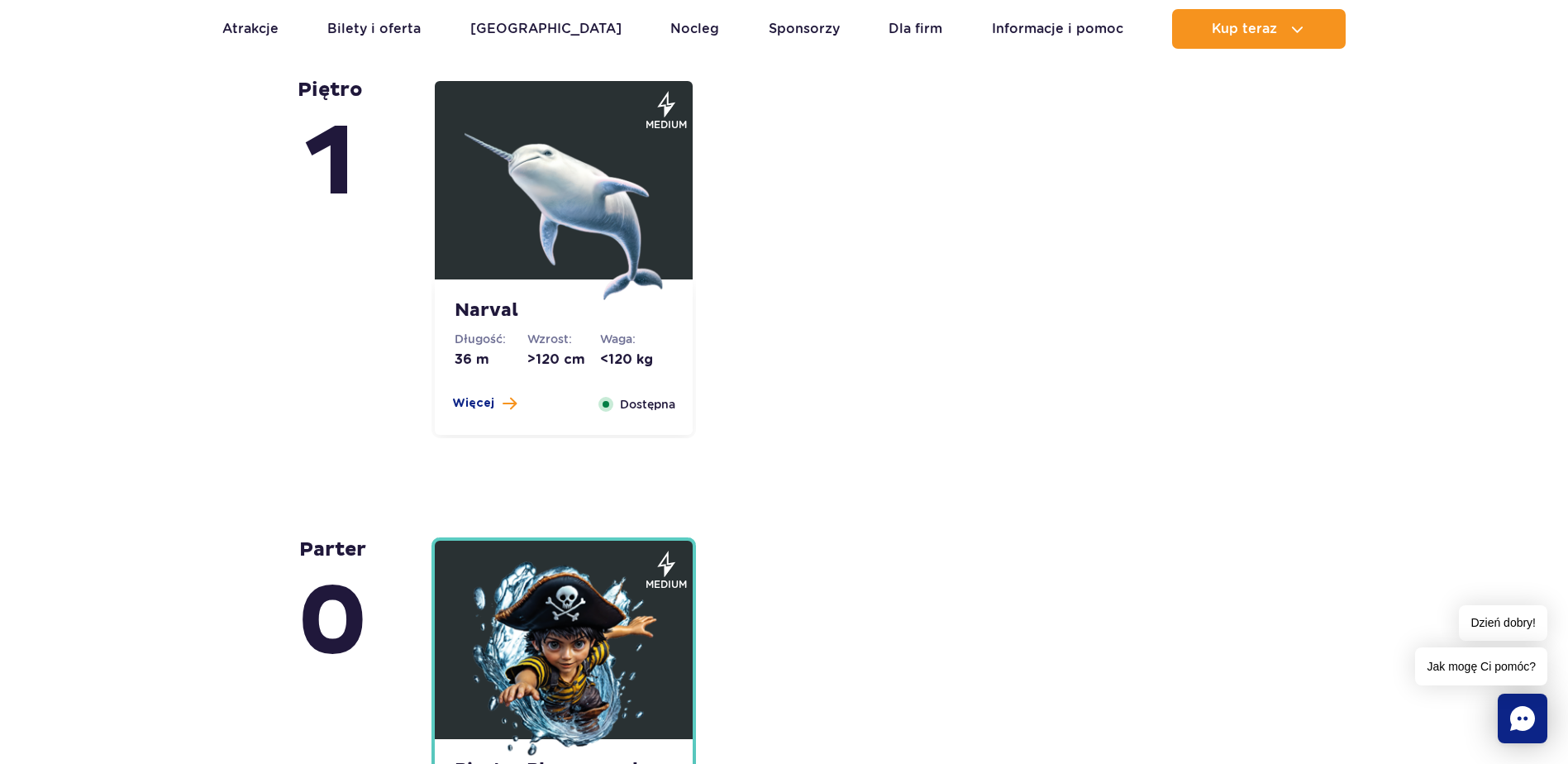
click at [459, 172] on figure at bounding box center [564, 180] width 258 height 199
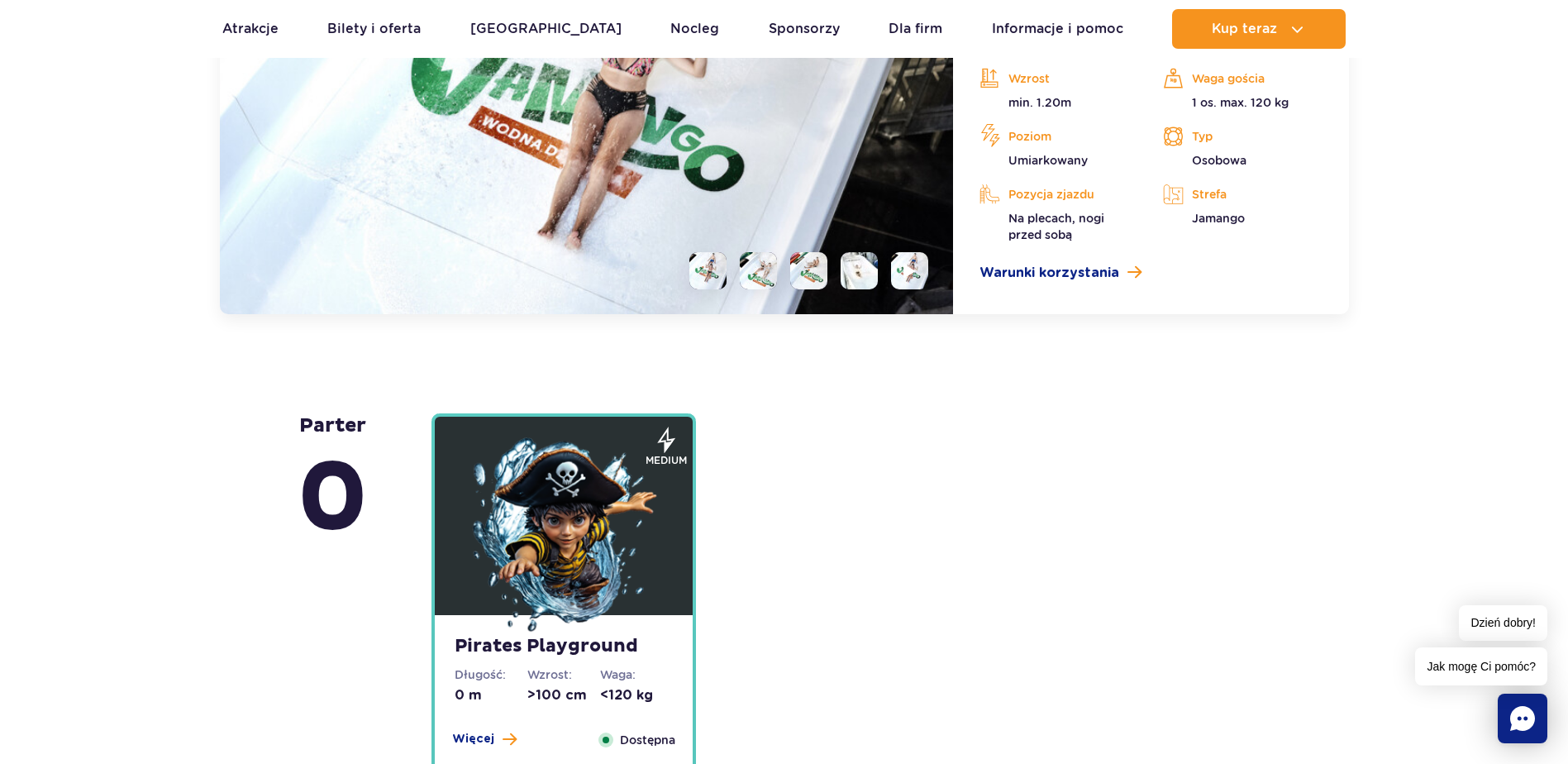
click at [630, 511] on img at bounding box center [564, 536] width 199 height 199
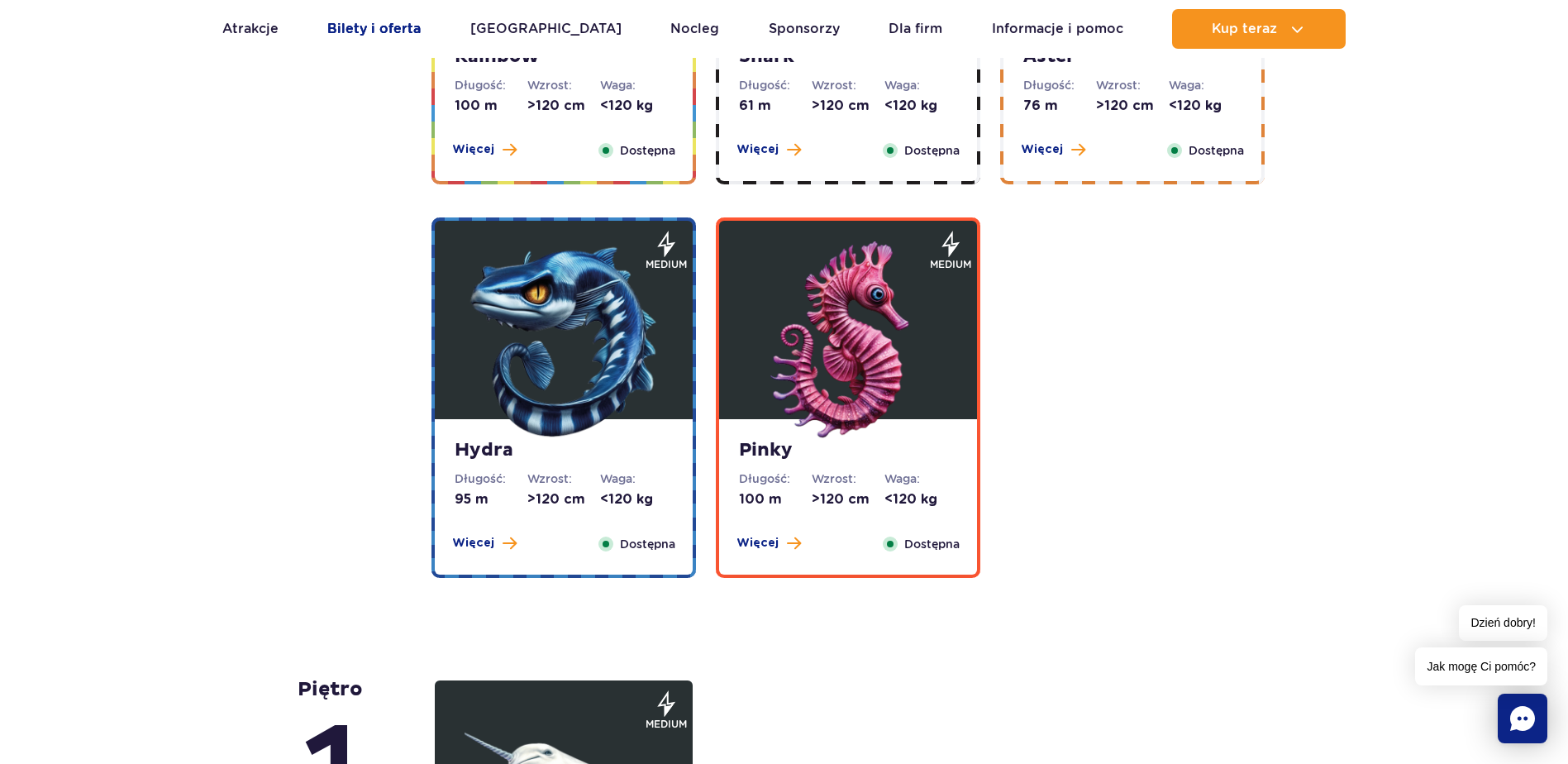
scroll to position [2821, 0]
